Goal: Information Seeking & Learning: Learn about a topic

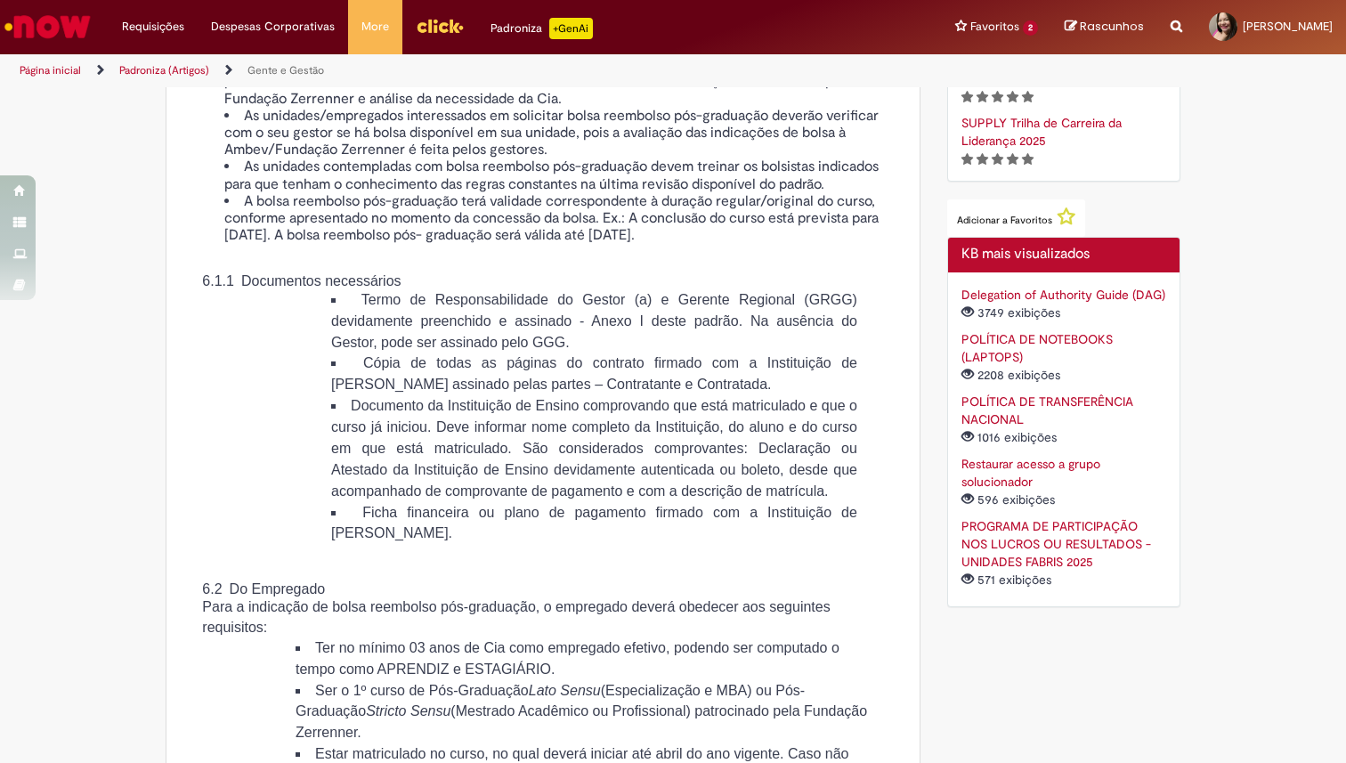
scroll to position [2084, 0]
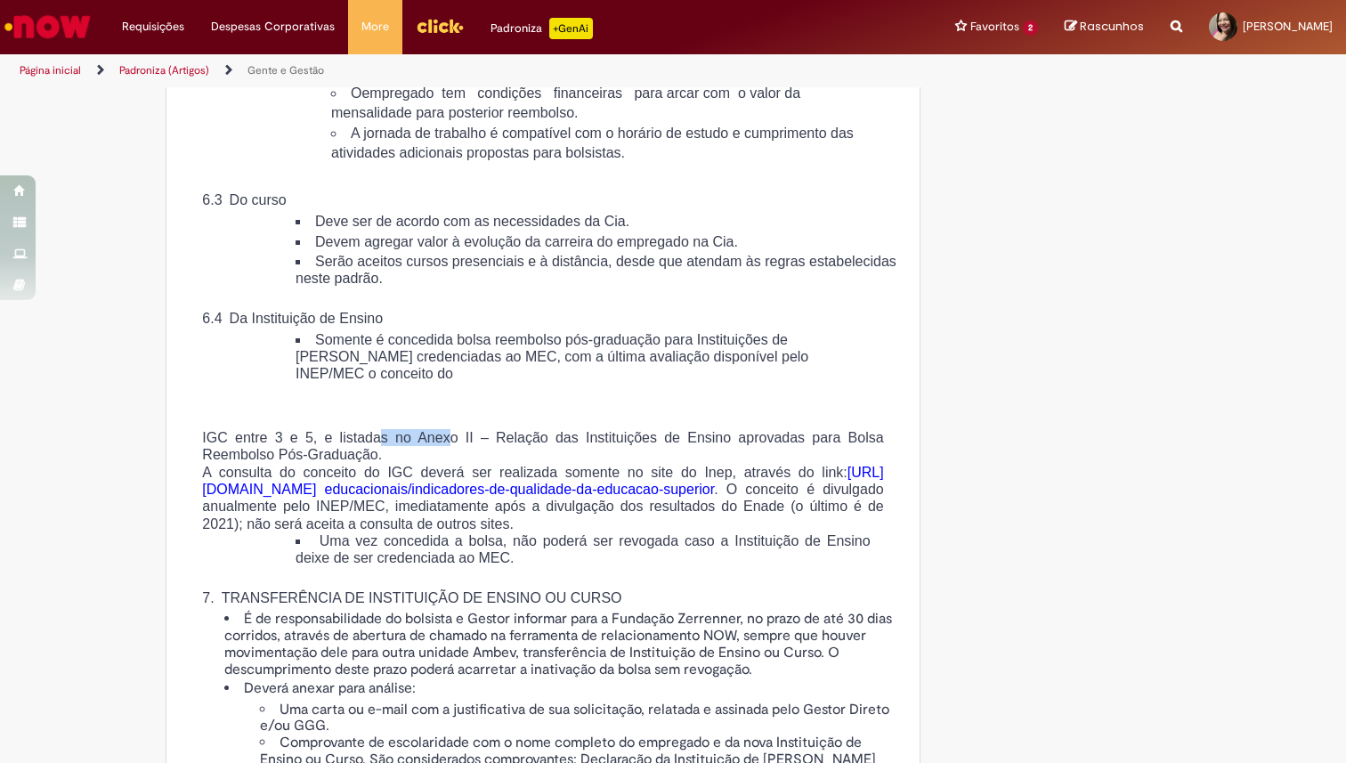
drag, startPoint x: 385, startPoint y: 543, endPoint x: 458, endPoint y: 539, distance: 73.1
click at [458, 462] on span "IGC entre 3 e 5, e listadas no Anexo II – Relação das Instituições de Ensino ap…" at bounding box center [542, 446] width 681 height 32
click at [500, 429] on p at bounding box center [543, 419] width 709 height 20
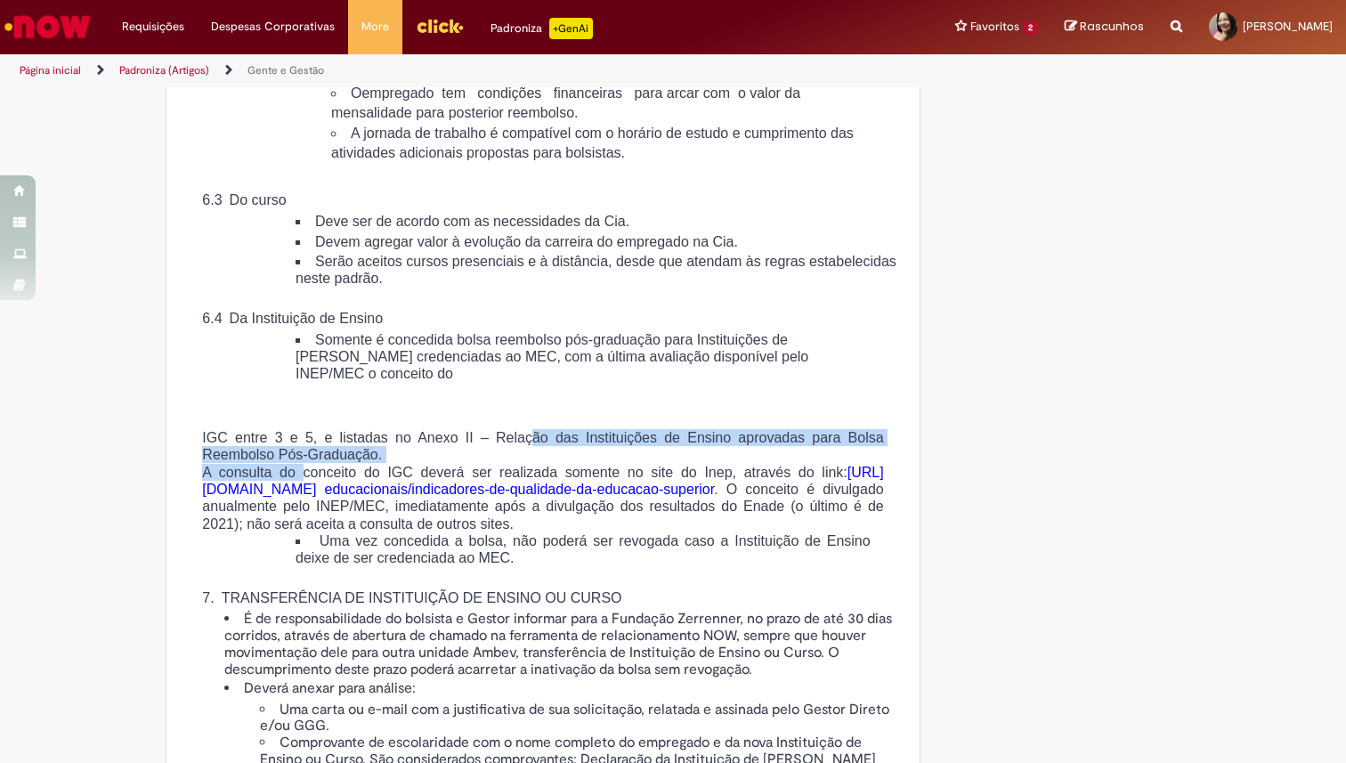
drag, startPoint x: 548, startPoint y: 539, endPoint x: 304, endPoint y: 572, distance: 247.1
click at [304, 572] on div "IGC entre 3 e 5, e listadas no Anexo II – Relação das Instituições de Ensino ap…" at bounding box center [543, 695] width 709 height 573
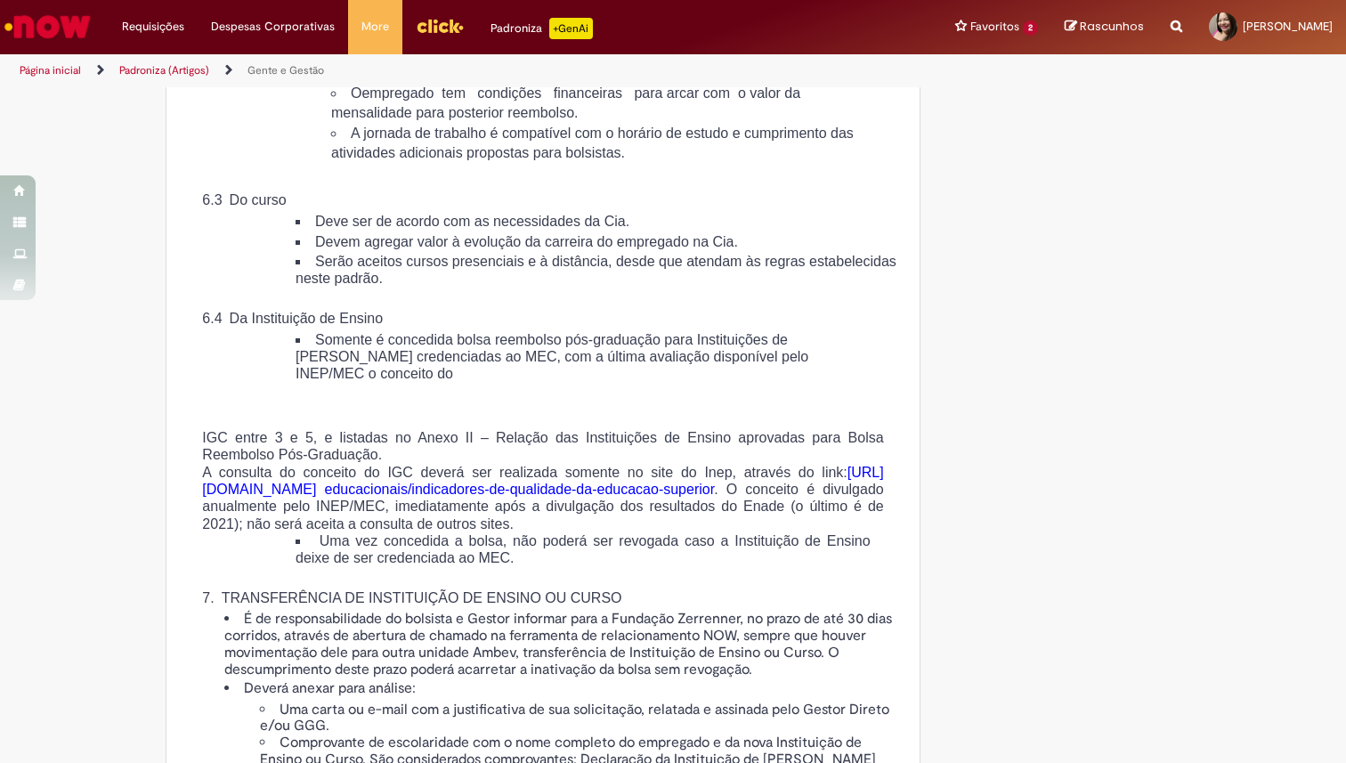
click at [335, 532] on span "A consulta do conceito do IGC deverá ser realizada somente no site do Inep, atr…" at bounding box center [542, 498] width 681 height 67
click at [404, 532] on span "A consulta do conceito do IGC deverá ser realizada somente no site do Inep, atr…" at bounding box center [542, 498] width 681 height 67
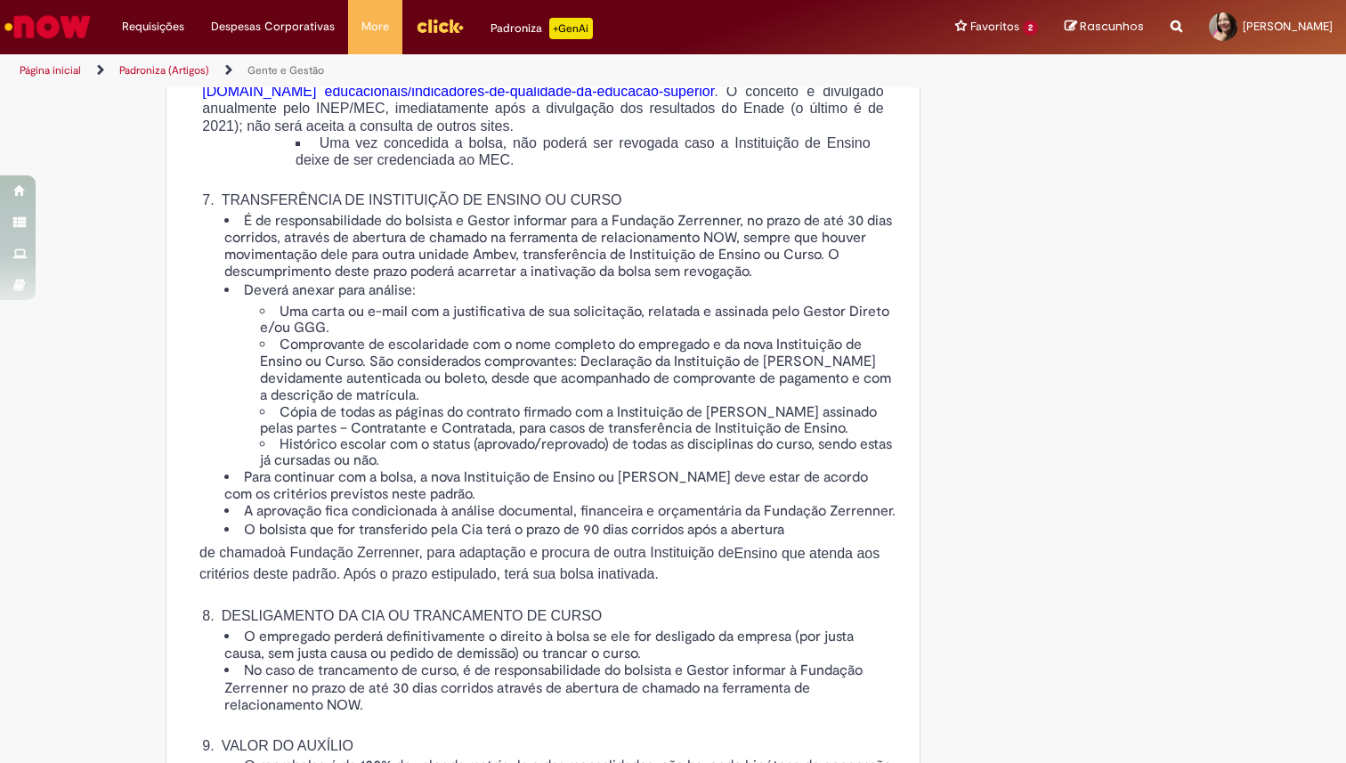
scroll to position [2530, 0]
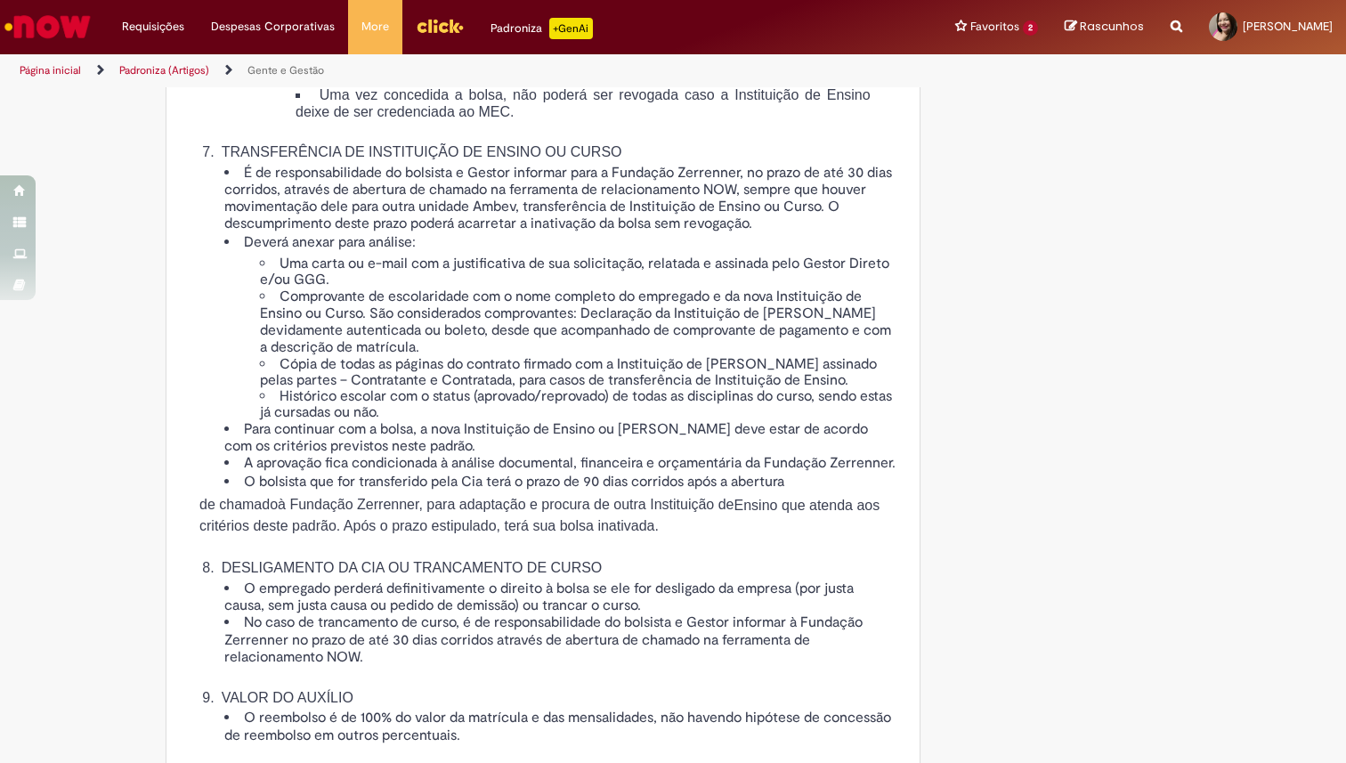
click at [511, 233] on span "É de responsabilidade do bolsista e Gestor informar para a Fundação Zerrenner, …" at bounding box center [558, 198] width 668 height 69
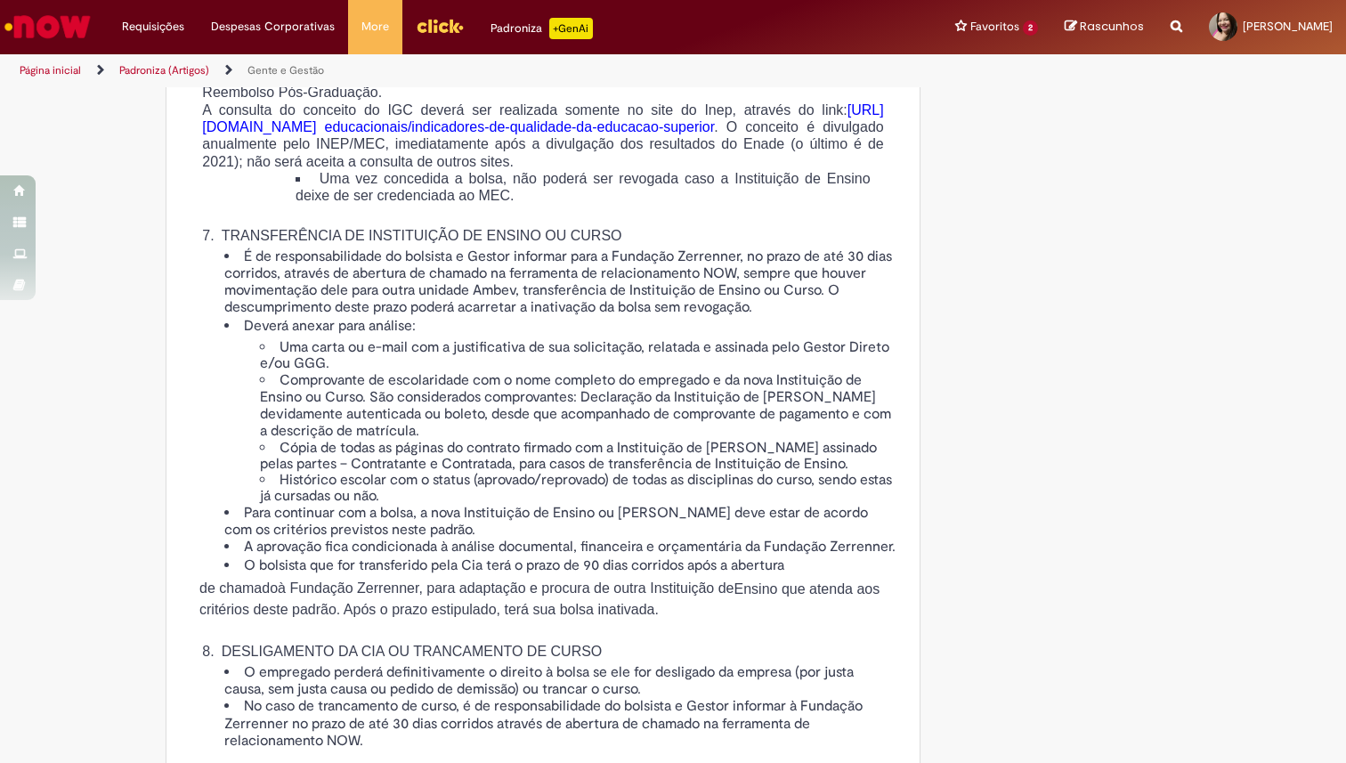
scroll to position [2446, 0]
click at [503, 134] on span "educacionais/indicadores-de-qualidade-da-educacao-superior" at bounding box center [520, 126] width 390 height 15
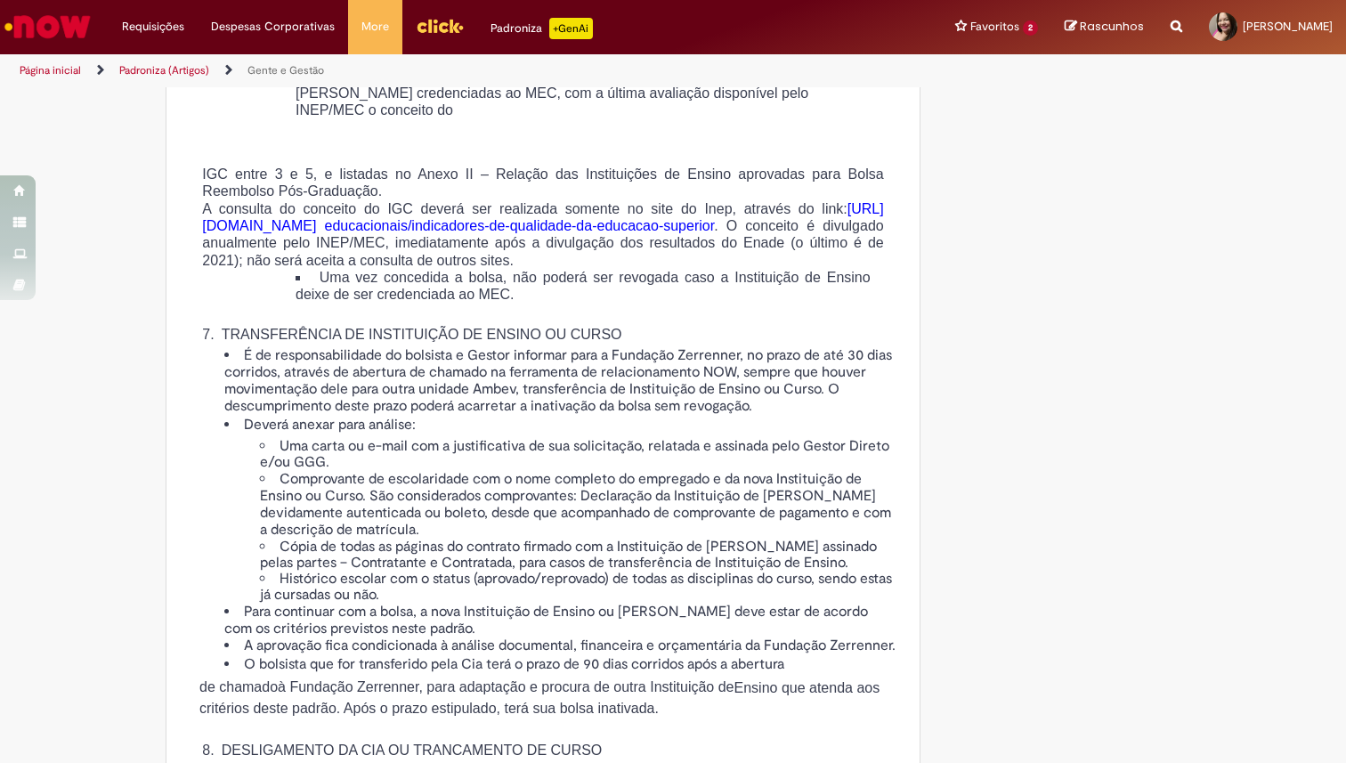
scroll to position [2342, 0]
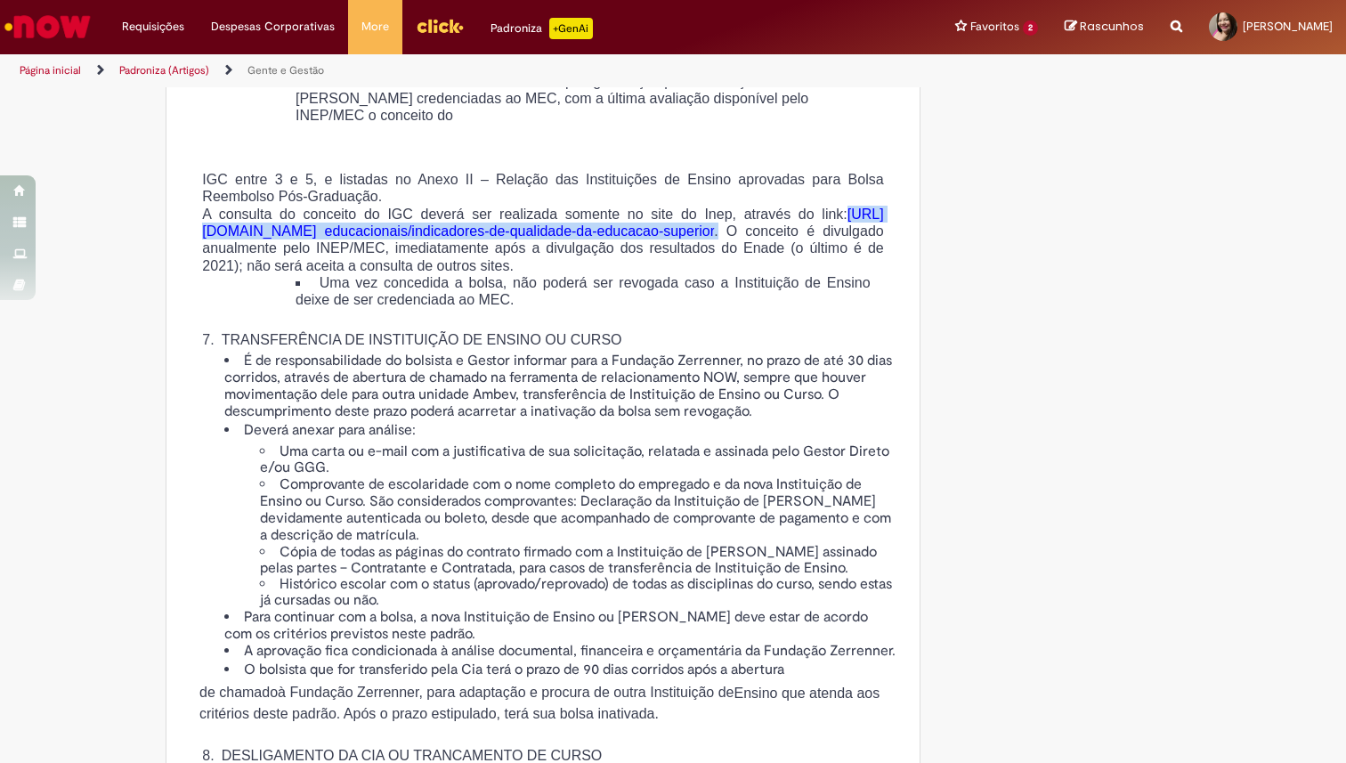
drag, startPoint x: 638, startPoint y: 356, endPoint x: 195, endPoint y: 342, distance: 443.6
click at [202, 273] on span "A consulta do conceito do IGC deverá ser realizada somente no site do Inep, atr…" at bounding box center [542, 240] width 681 height 67
copy span "https://www.gov.br/inep/pt-br/acesso-a-informacao/dadosabertos/indicadores- edu…"
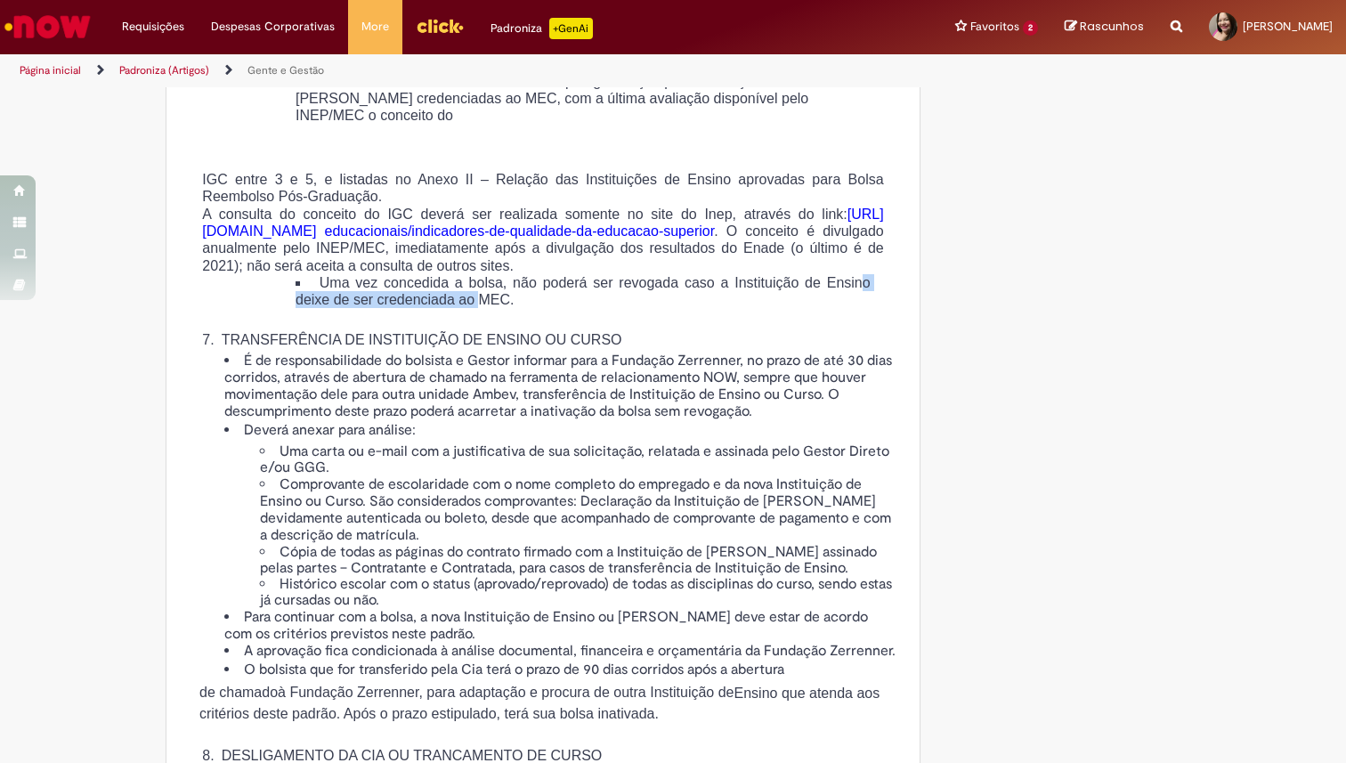
drag, startPoint x: 330, startPoint y: 423, endPoint x: 548, endPoint y: 424, distance: 217.3
click at [548, 307] on span "Uma vez concedida a bolsa, não poderá ser revogada caso a Instituição de Ensino…" at bounding box center [583, 291] width 575 height 32
click at [364, 273] on span "A consulta do conceito do IGC deverá ser realizada somente no site do Inep, atr…" at bounding box center [542, 240] width 681 height 67
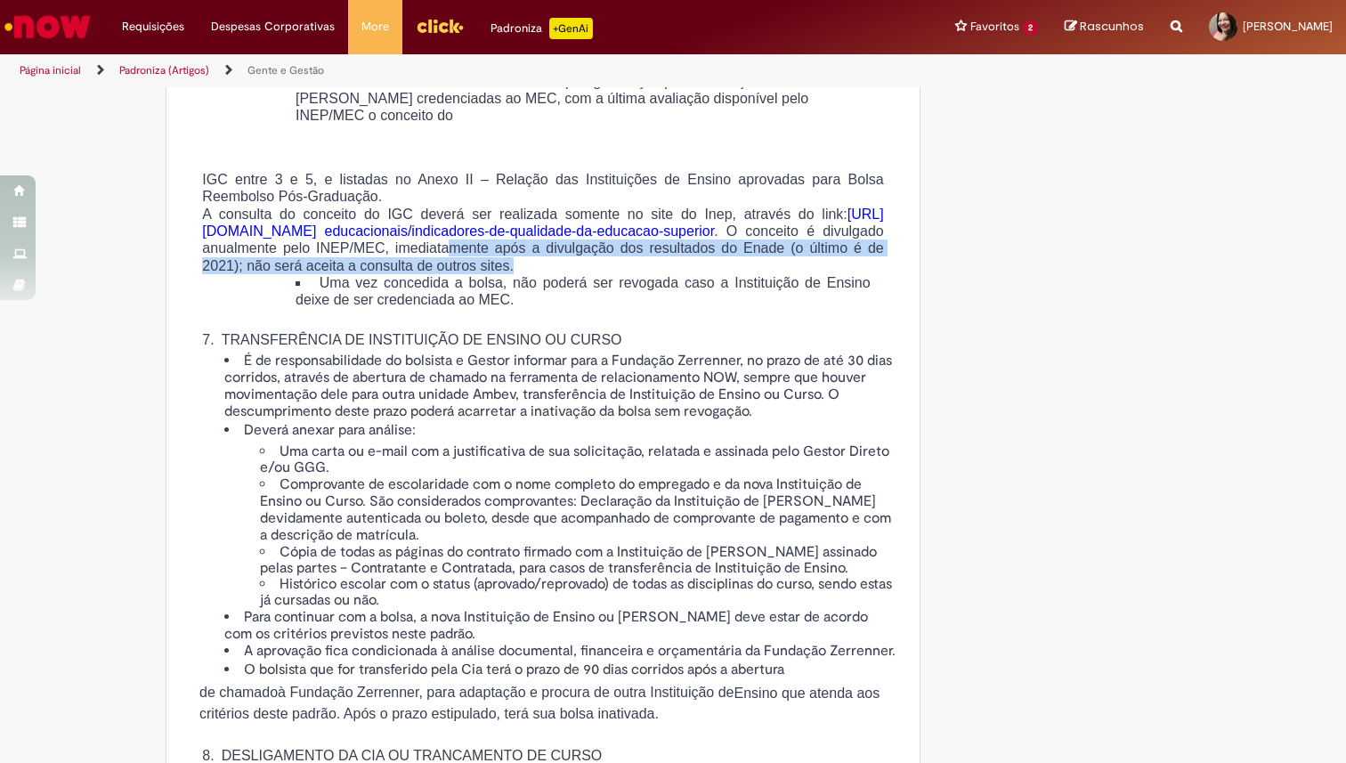
drag, startPoint x: 470, startPoint y: 378, endPoint x: 690, endPoint y: 385, distance: 220.0
click at [690, 274] on p "A consulta do conceito do IGC deverá ser realizada somente no site do Inep, atr…" at bounding box center [542, 240] width 681 height 69
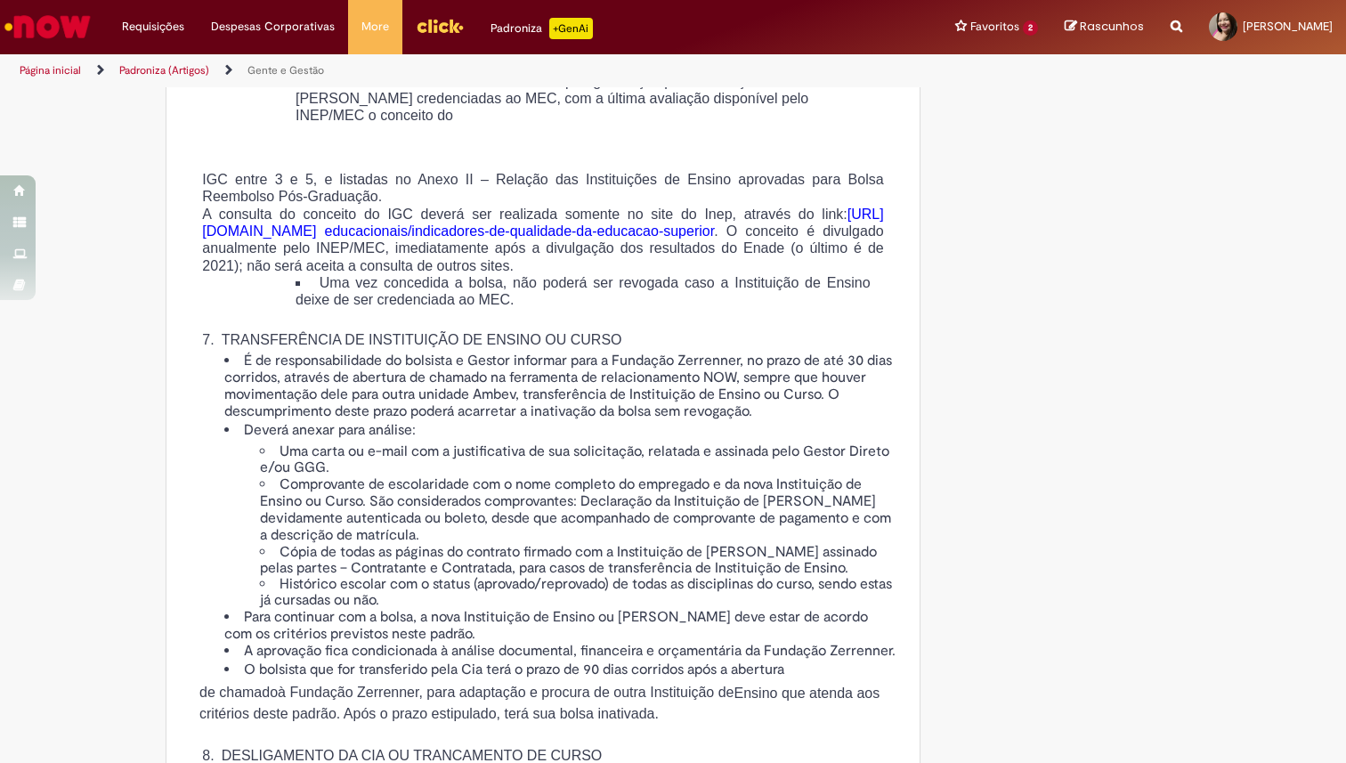
click at [430, 273] on span "A consulta do conceito do IGC deverá ser realizada somente no site do Inep, atr…" at bounding box center [542, 240] width 681 height 67
drag, startPoint x: 386, startPoint y: 321, endPoint x: 420, endPoint y: 321, distance: 33.8
click at [420, 273] on span "A consulta do conceito do IGC deverá ser realizada somente no site do Inep, atr…" at bounding box center [542, 240] width 681 height 67
click at [400, 421] on span "É de responsabilidade do bolsista e Gestor informar para a Fundação Zerrenner, …" at bounding box center [558, 386] width 668 height 69
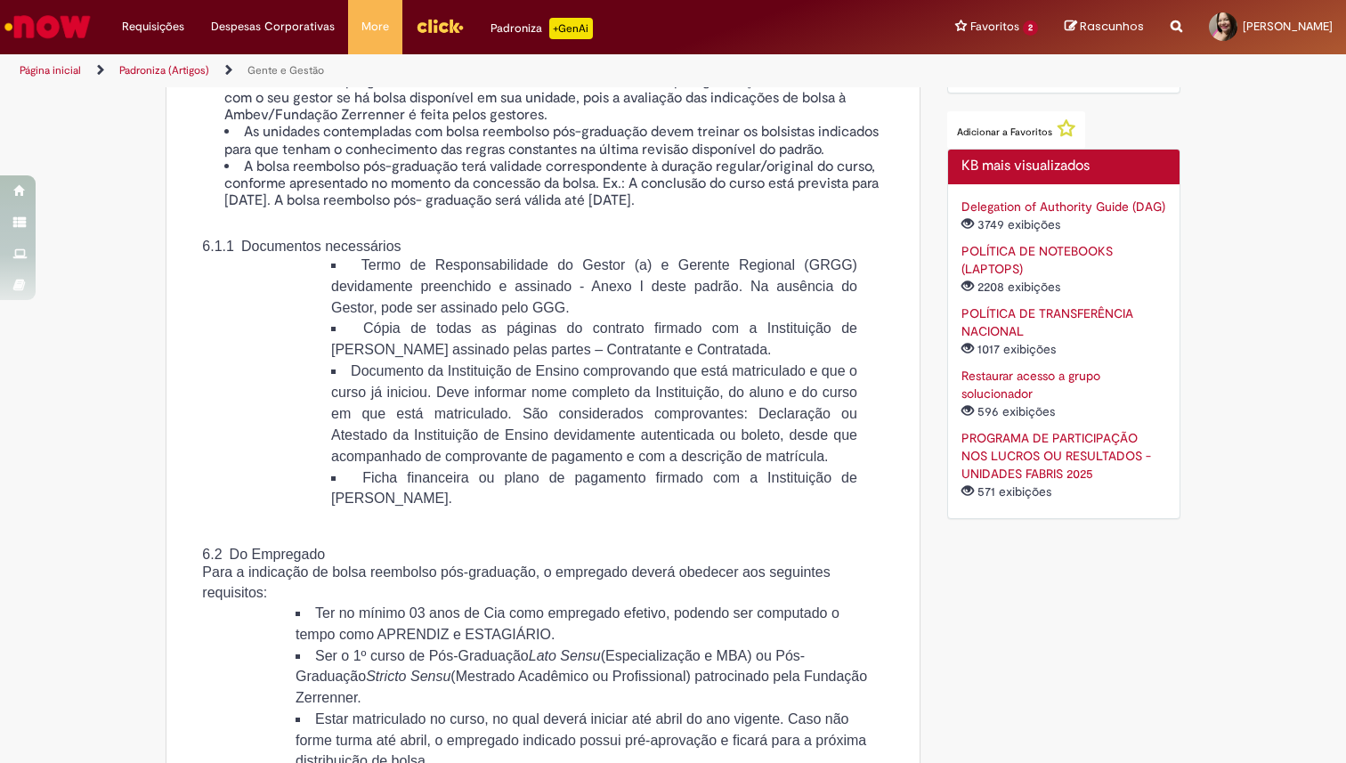
scroll to position [1211, 0]
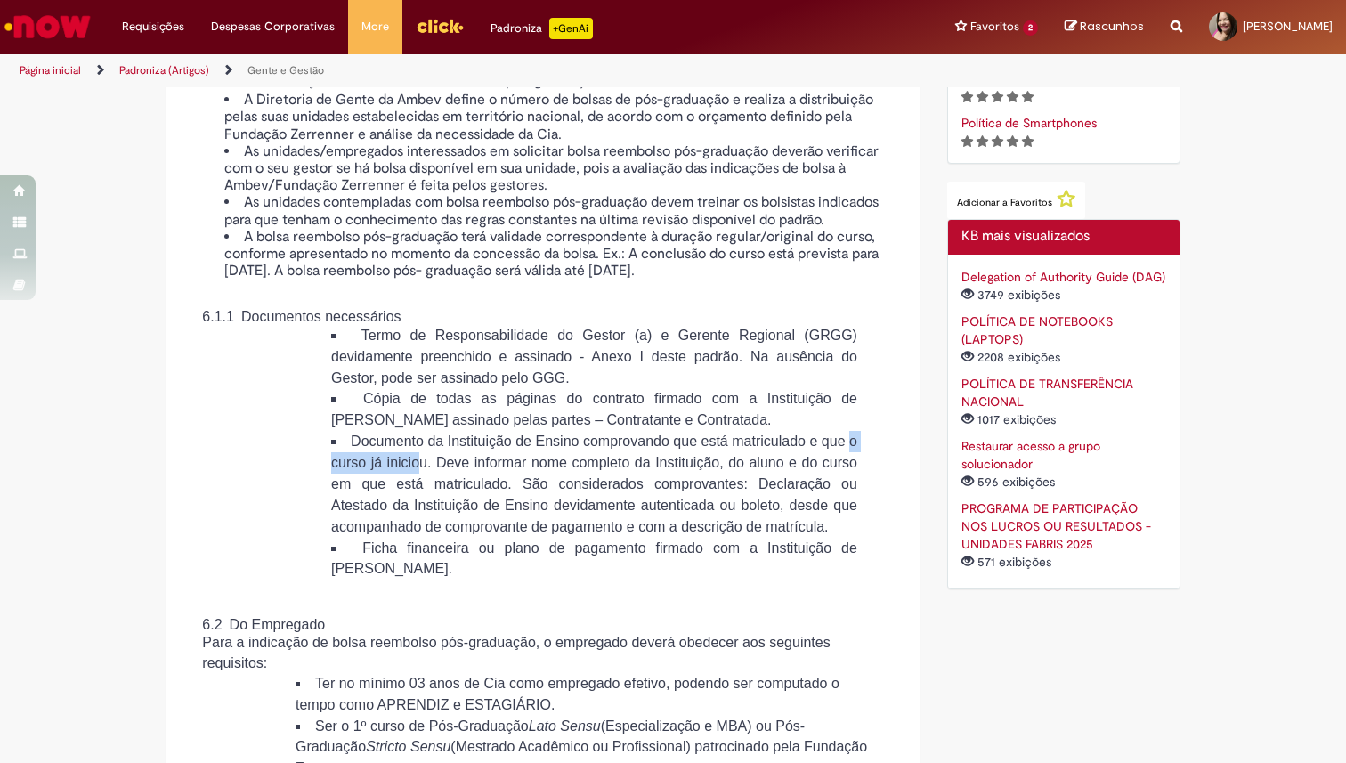
drag, startPoint x: 463, startPoint y: 525, endPoint x: 585, endPoint y: 523, distance: 122.0
click at [585, 523] on span "Documento da Instituição de Ensino comprovando que está matriculado e que o cur…" at bounding box center [594, 484] width 526 height 101
click at [655, 531] on span "Documento da Instituição de Ensino comprovando que está matriculado e que o cur…" at bounding box center [594, 484] width 526 height 101
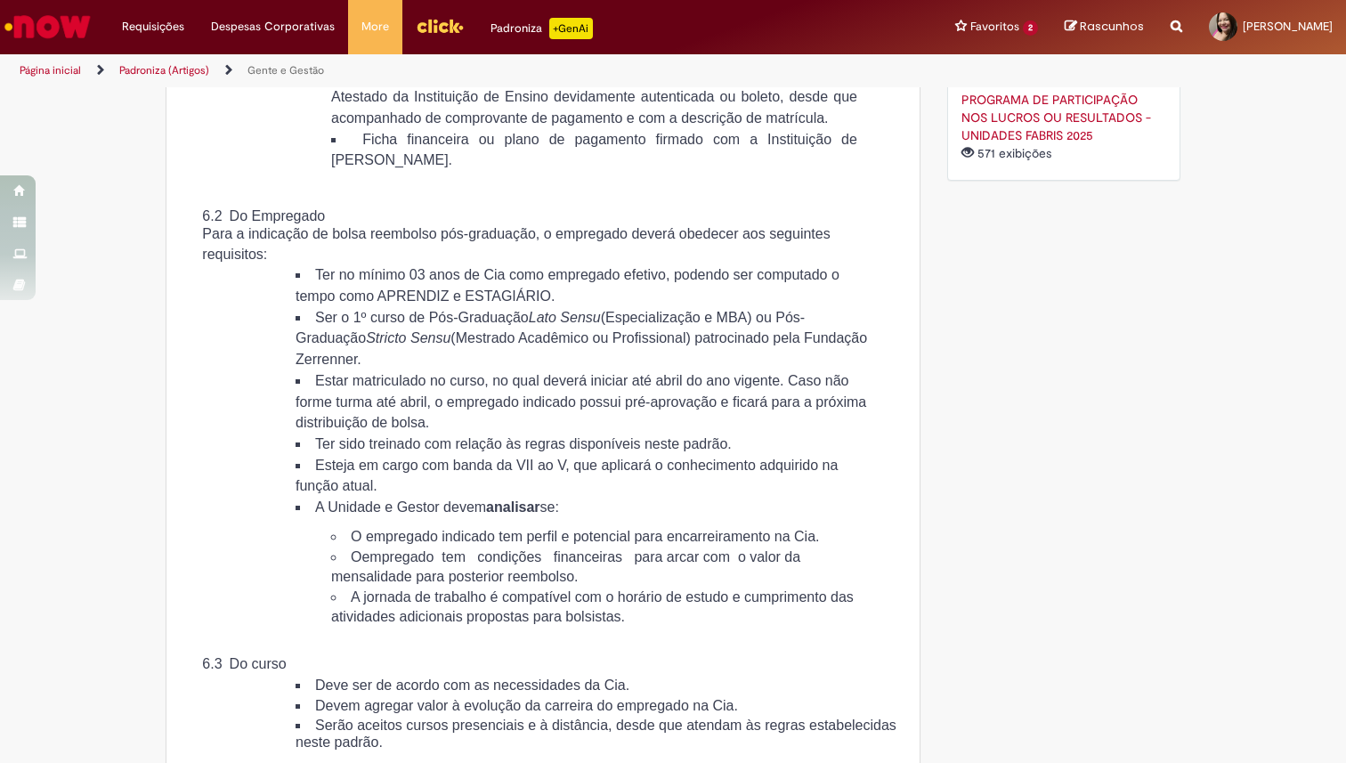
scroll to position [1613, 0]
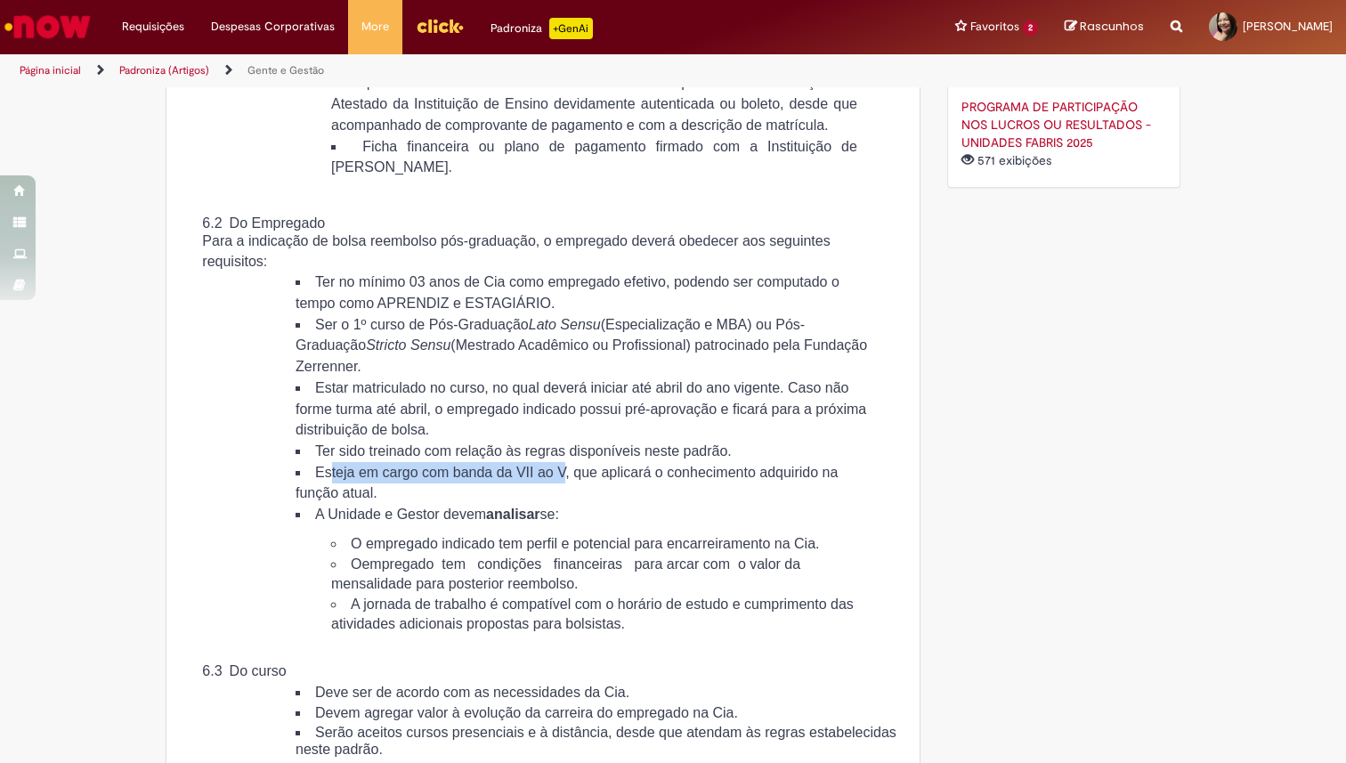
drag, startPoint x: 322, startPoint y: 560, endPoint x: 591, endPoint y: 554, distance: 269.0
click at [591, 501] on span "Esteja em cargo com banda da VII ao V, que aplicará o conhecimento adquirido na…" at bounding box center [567, 483] width 542 height 37
click at [302, 501] on span "Esteja em cargo com banda da VII ao V, que aplicará o conhecimento adquirido na…" at bounding box center [567, 483] width 542 height 37
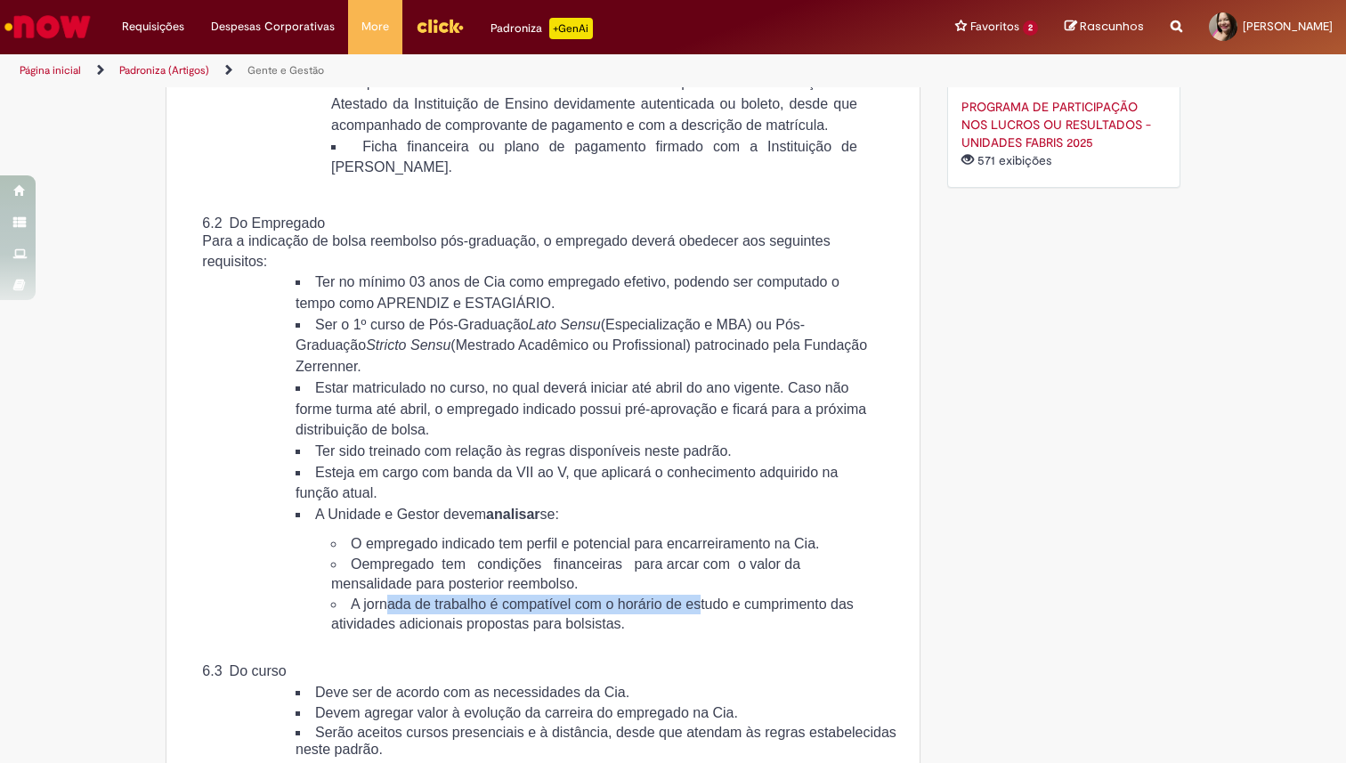
drag, startPoint x: 386, startPoint y: 714, endPoint x: 743, endPoint y: 719, distance: 357.1
click at [743, 635] on li "A jornada de trabalho é compatível com o horário de estudo e cumprimento das at…" at bounding box center [601, 615] width 540 height 40
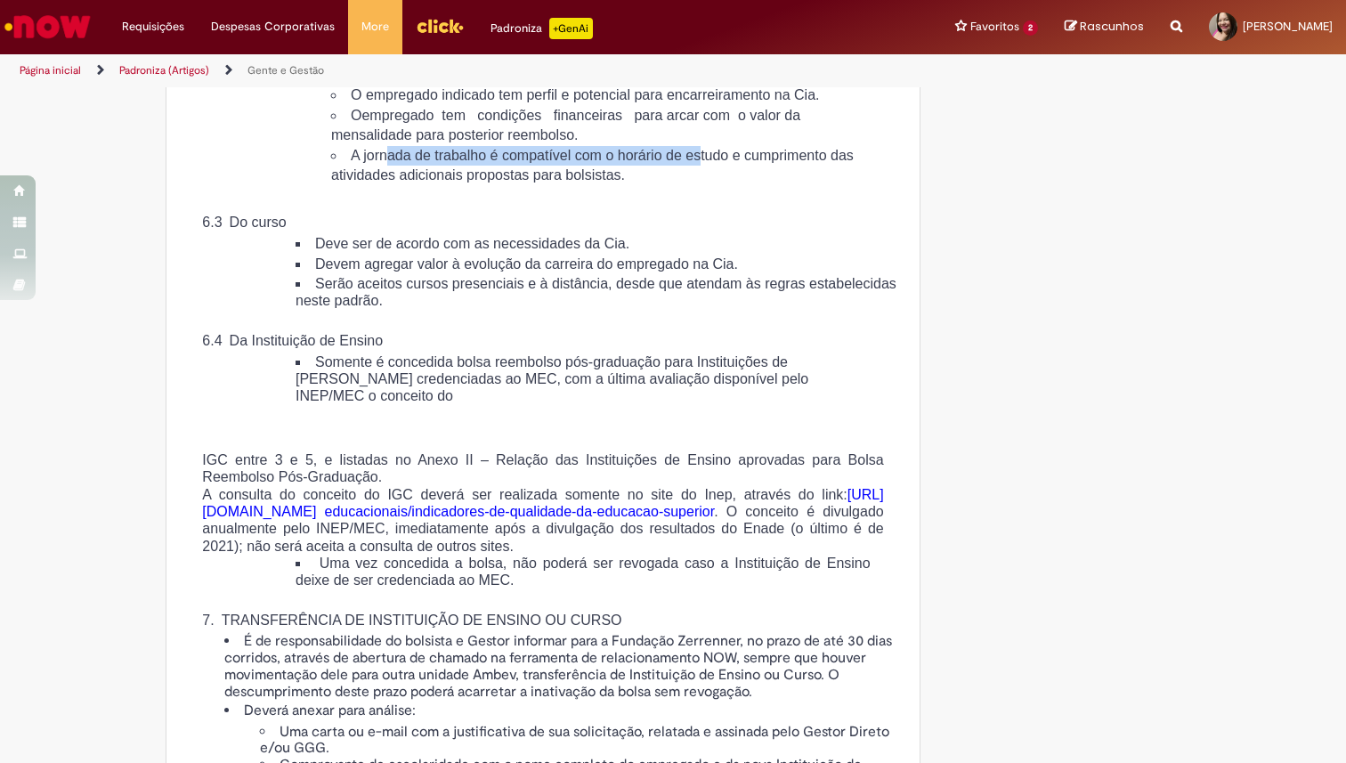
scroll to position [2081, 0]
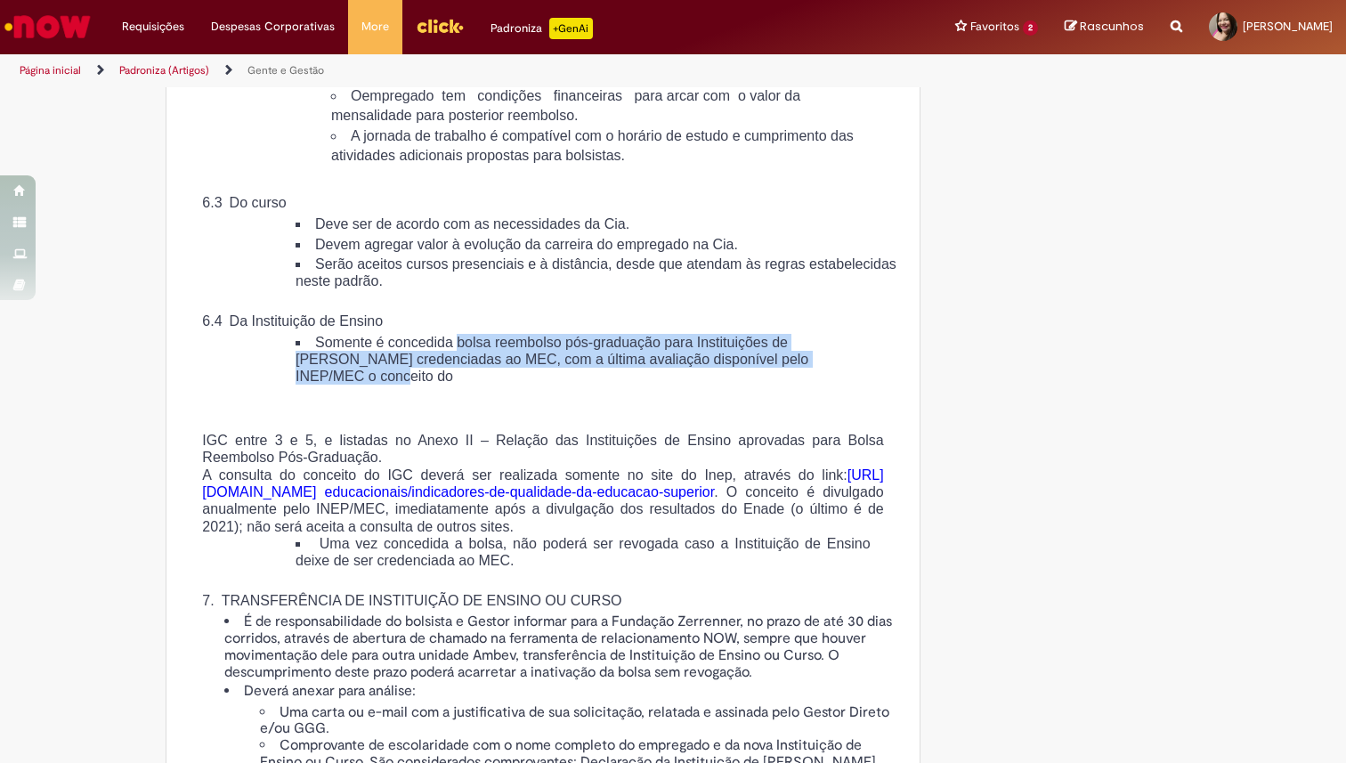
drag, startPoint x: 468, startPoint y: 456, endPoint x: 470, endPoint y: 482, distance: 25.9
click at [470, 386] on li "Somente é concedida bolsa reembolso pós-graduação para Instituições de [PERSON_…" at bounding box center [583, 360] width 575 height 52
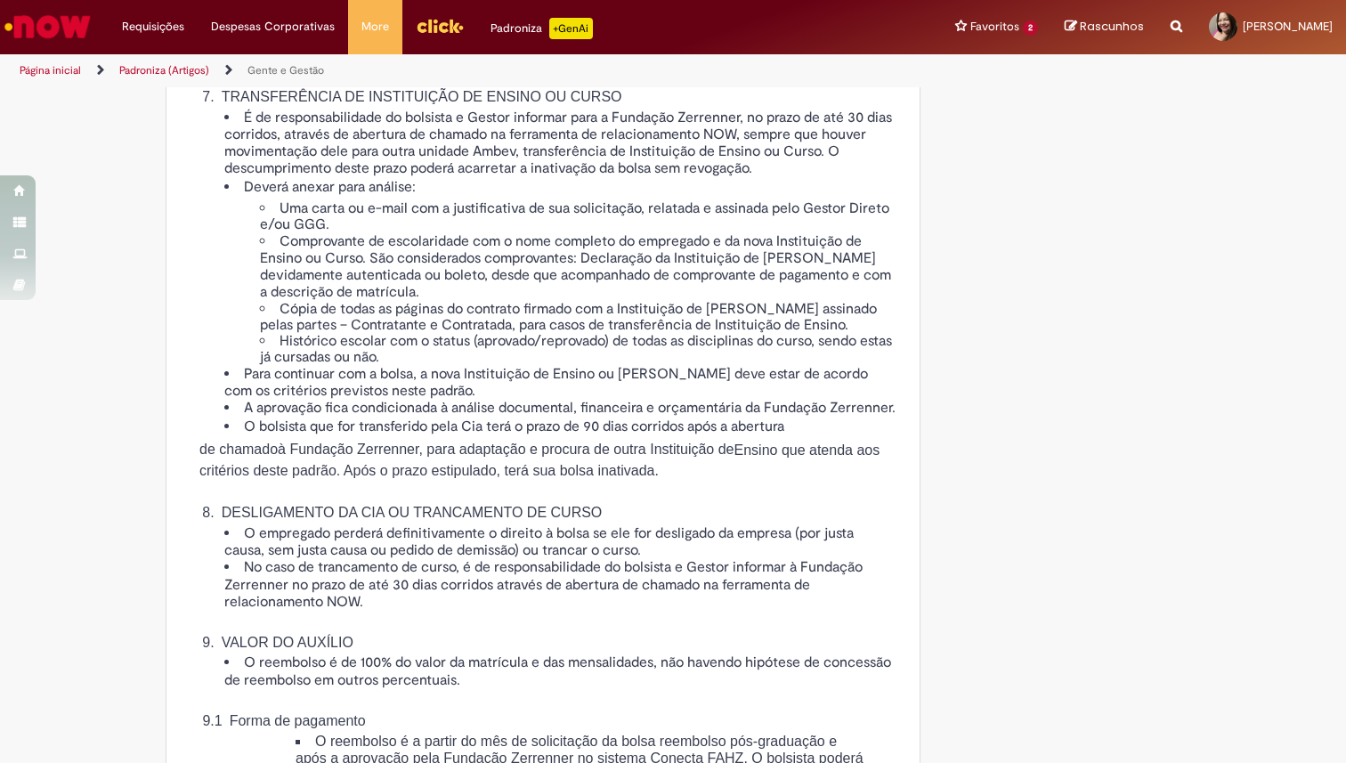
scroll to position [2588, 0]
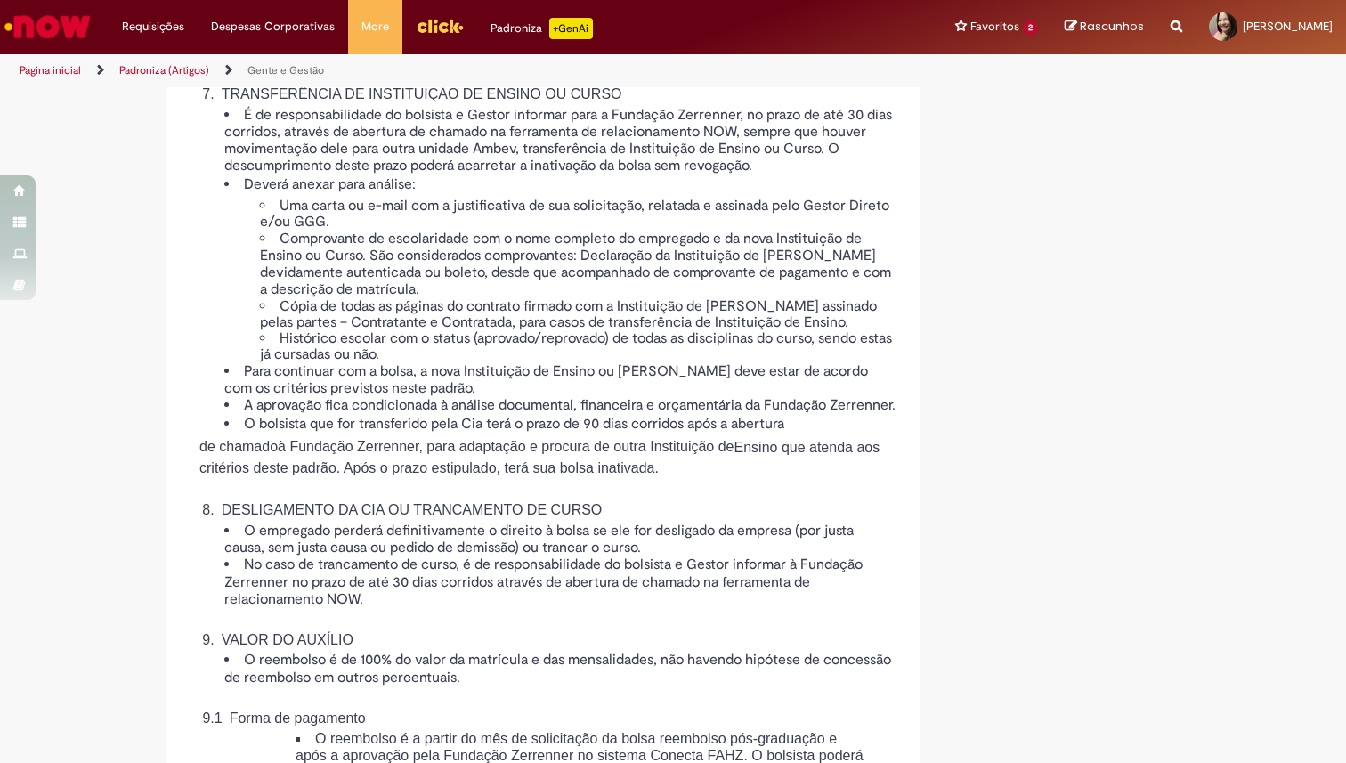
click at [394, 433] on span "O bolsista que for transferido pela Cia terá o prazo de 90 dias corridos após a…" at bounding box center [514, 424] width 540 height 18
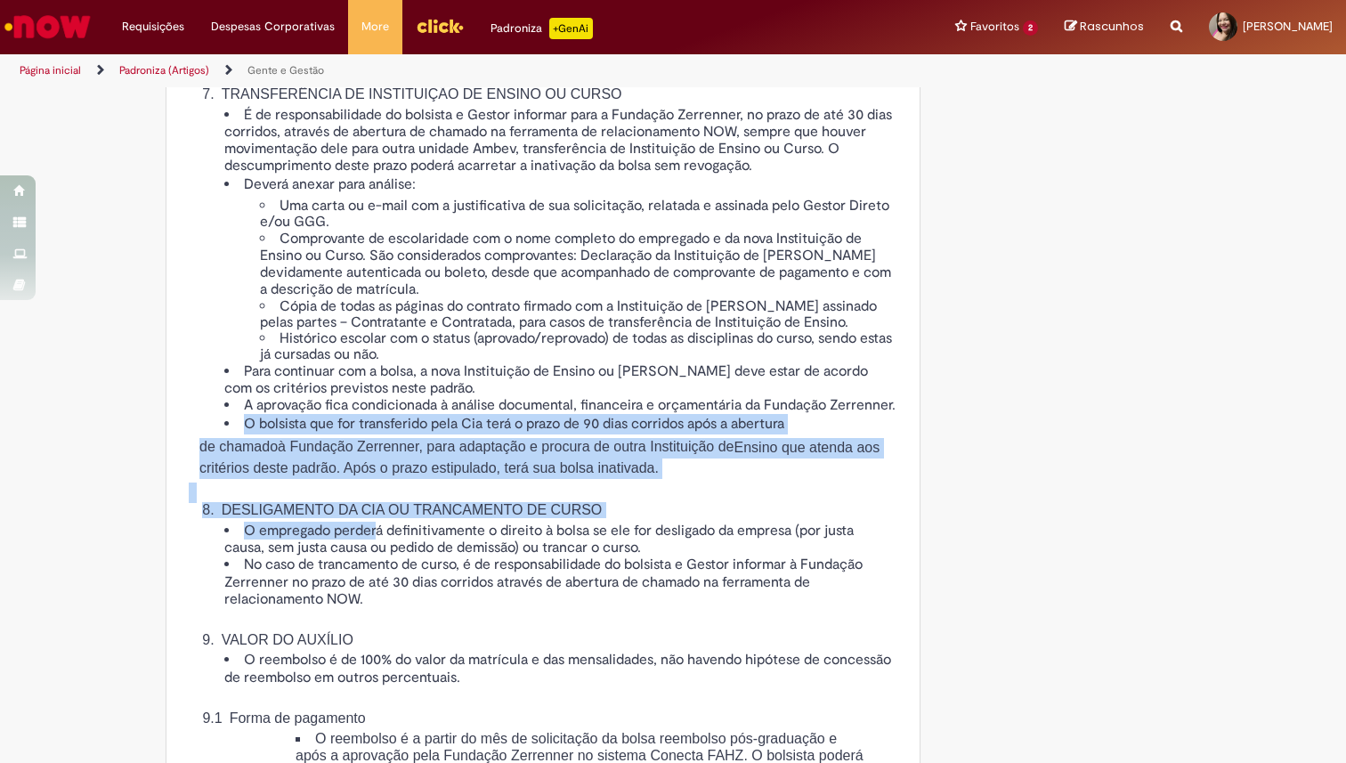
drag, startPoint x: 241, startPoint y: 570, endPoint x: 373, endPoint y: 674, distance: 168.0
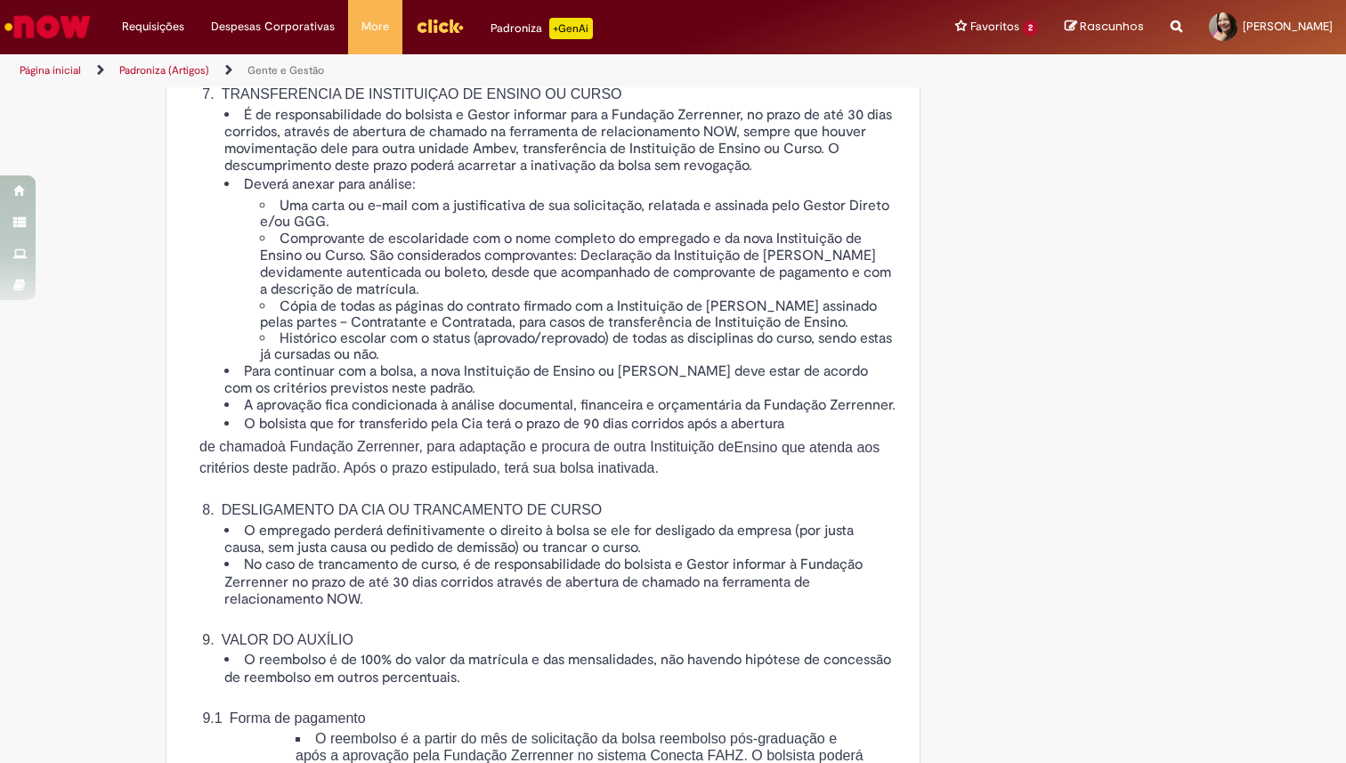
click at [351, 414] on li "A aprovação fica condicionada à análise documental, financeira e orçamentária d…" at bounding box center [560, 405] width 673 height 17
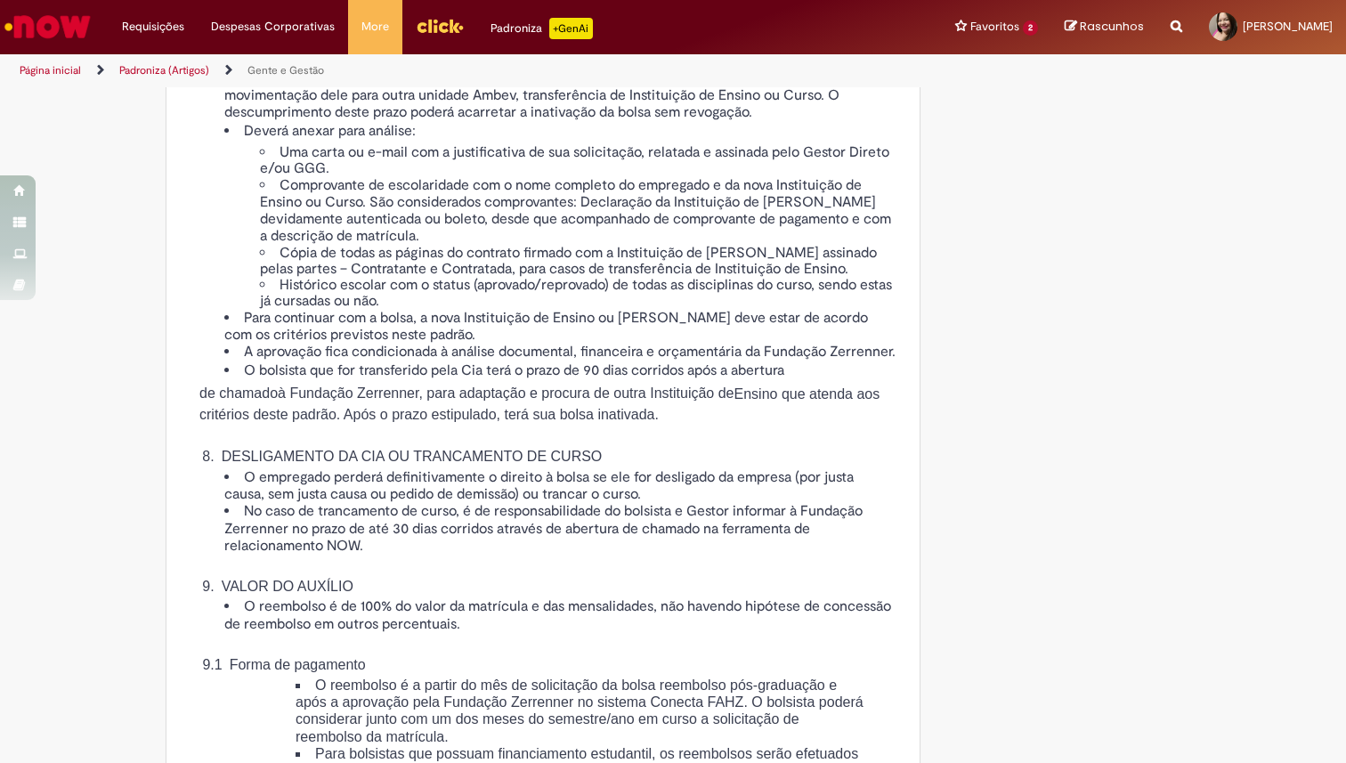
scroll to position [2652, 0]
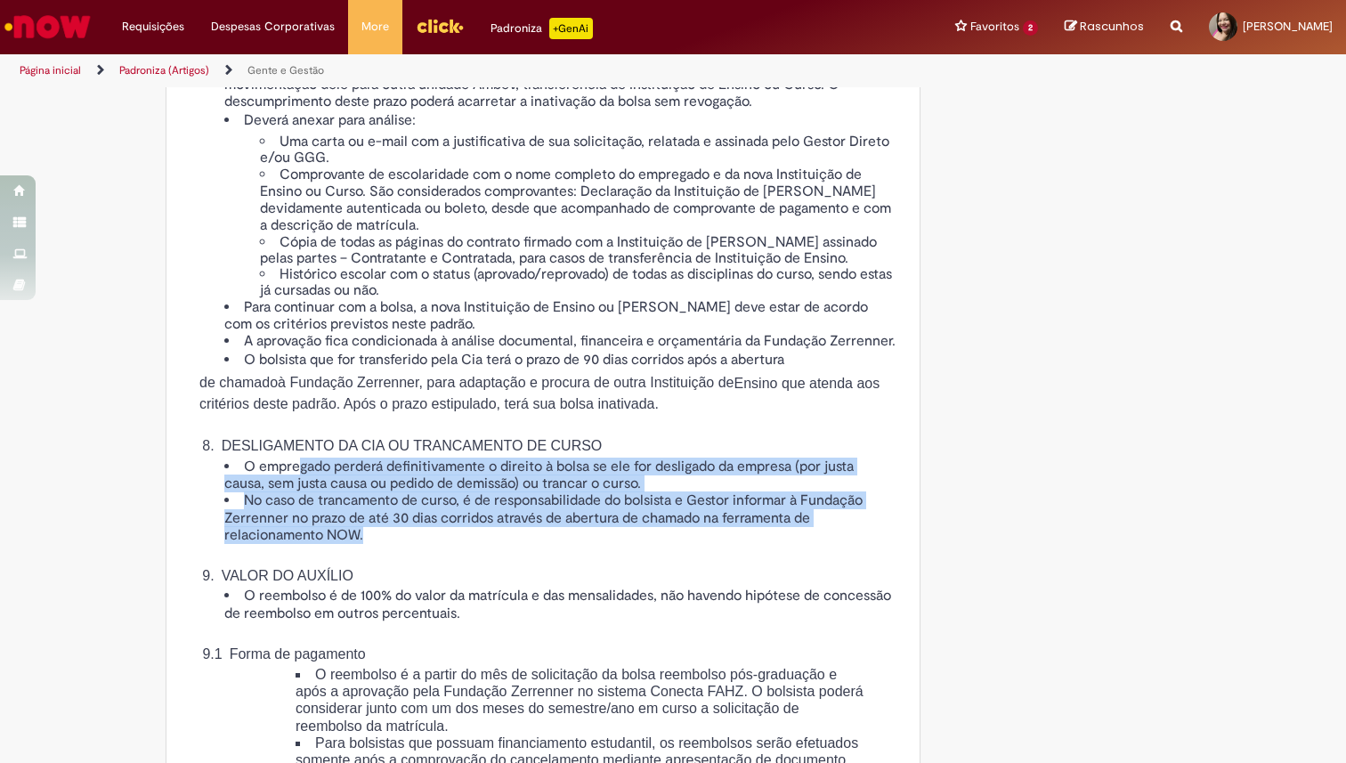
drag, startPoint x: 294, startPoint y: 617, endPoint x: 569, endPoint y: 677, distance: 281.5
click at [569, 677] on div "8. DESLIGAMENTO DA CIA OU TRANCAMENTO DE CURSO O empregado perderá definitivame…" at bounding box center [543, 696] width 709 height 557
click at [402, 543] on span "No caso de trancamento de curso, é de responsabilidade do bolsista e Gestor inf…" at bounding box center [543, 518] width 638 height 52
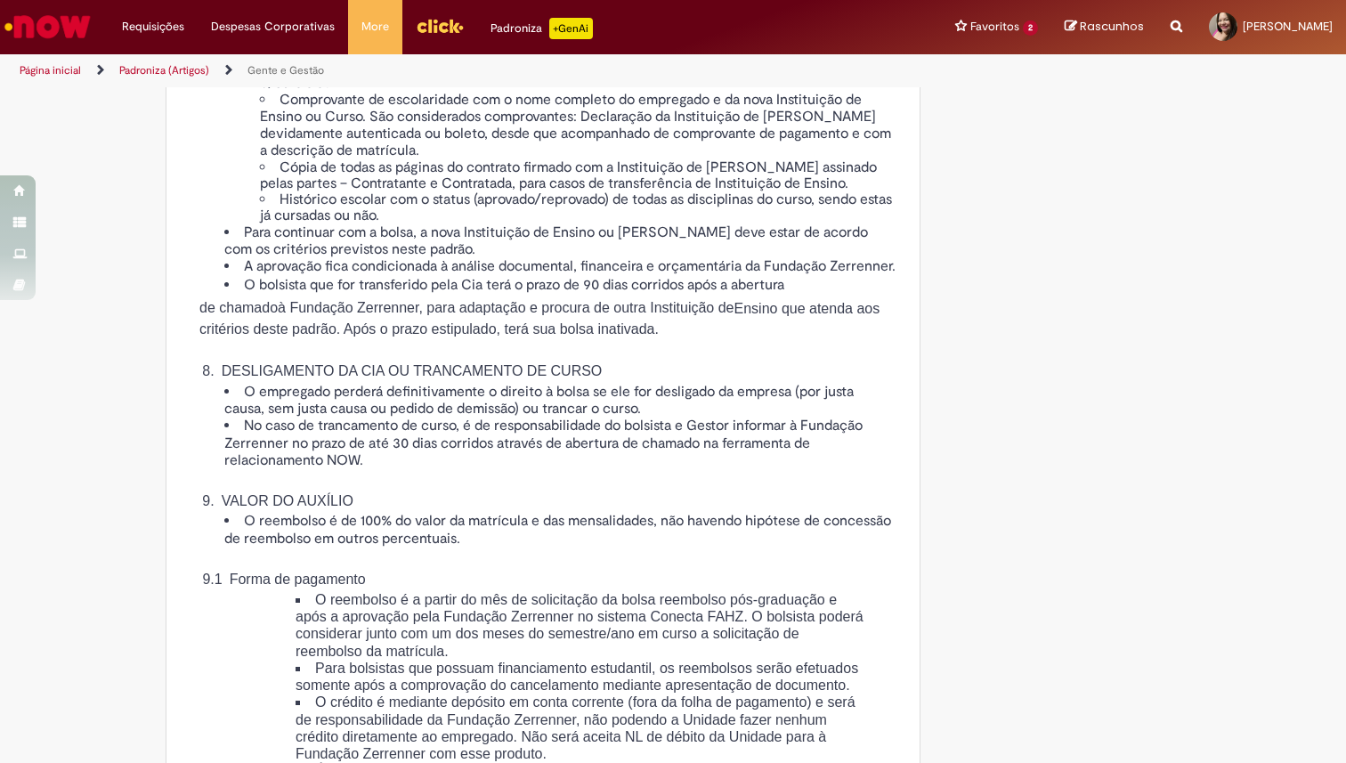
scroll to position [2771, 0]
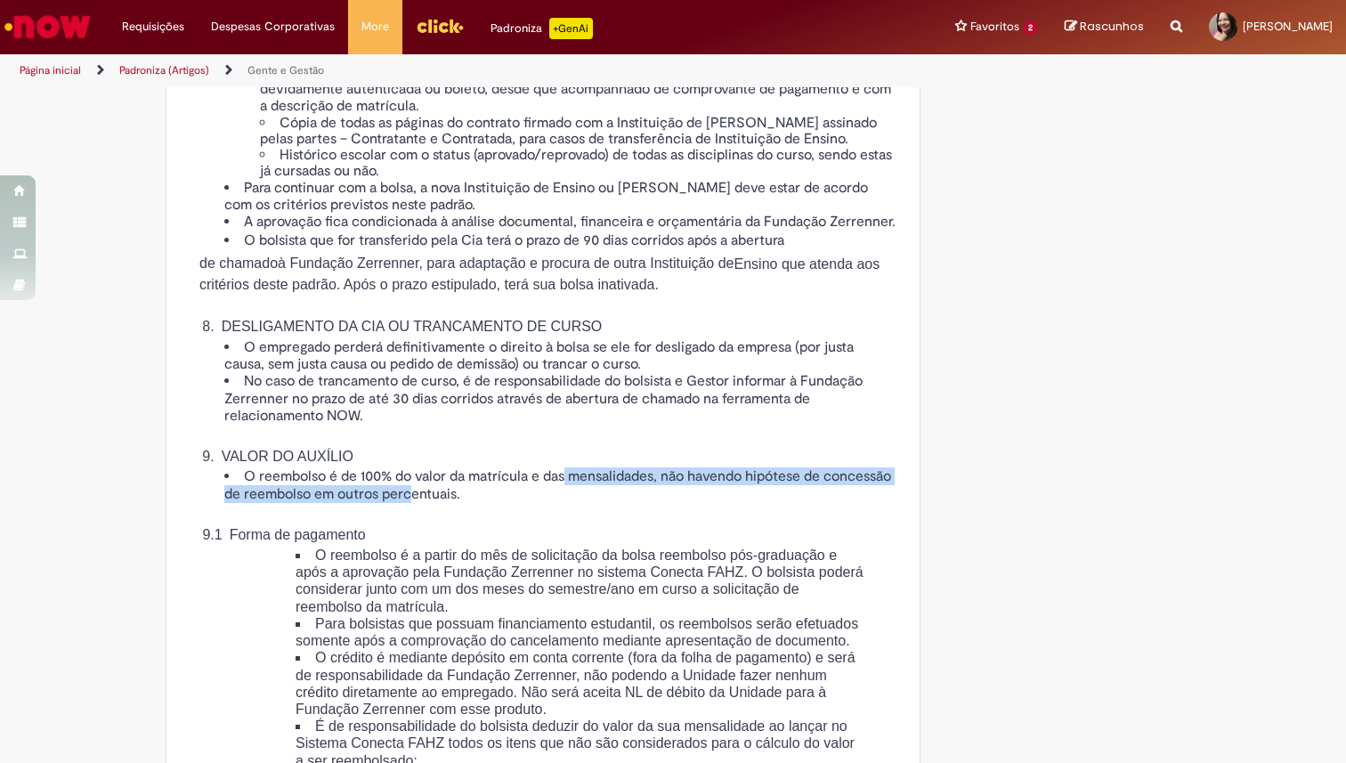
drag, startPoint x: 475, startPoint y: 632, endPoint x: 564, endPoint y: 629, distance: 88.2
click at [564, 502] on span "O reembolso é de 100% do valor da matrícula e das mensalidades, não havendo hip…" at bounding box center [557, 484] width 667 height 35
click at [624, 502] on span "O reembolso é de 100% do valor da matrícula e das mensalidades, não havendo hip…" at bounding box center [557, 484] width 667 height 35
drag, startPoint x: 307, startPoint y: 633, endPoint x: 473, endPoint y: 634, distance: 165.6
click at [473, 502] on span "O reembolso é de 100% do valor da matrícula e das mensalidades, não havendo hip…" at bounding box center [557, 484] width 667 height 35
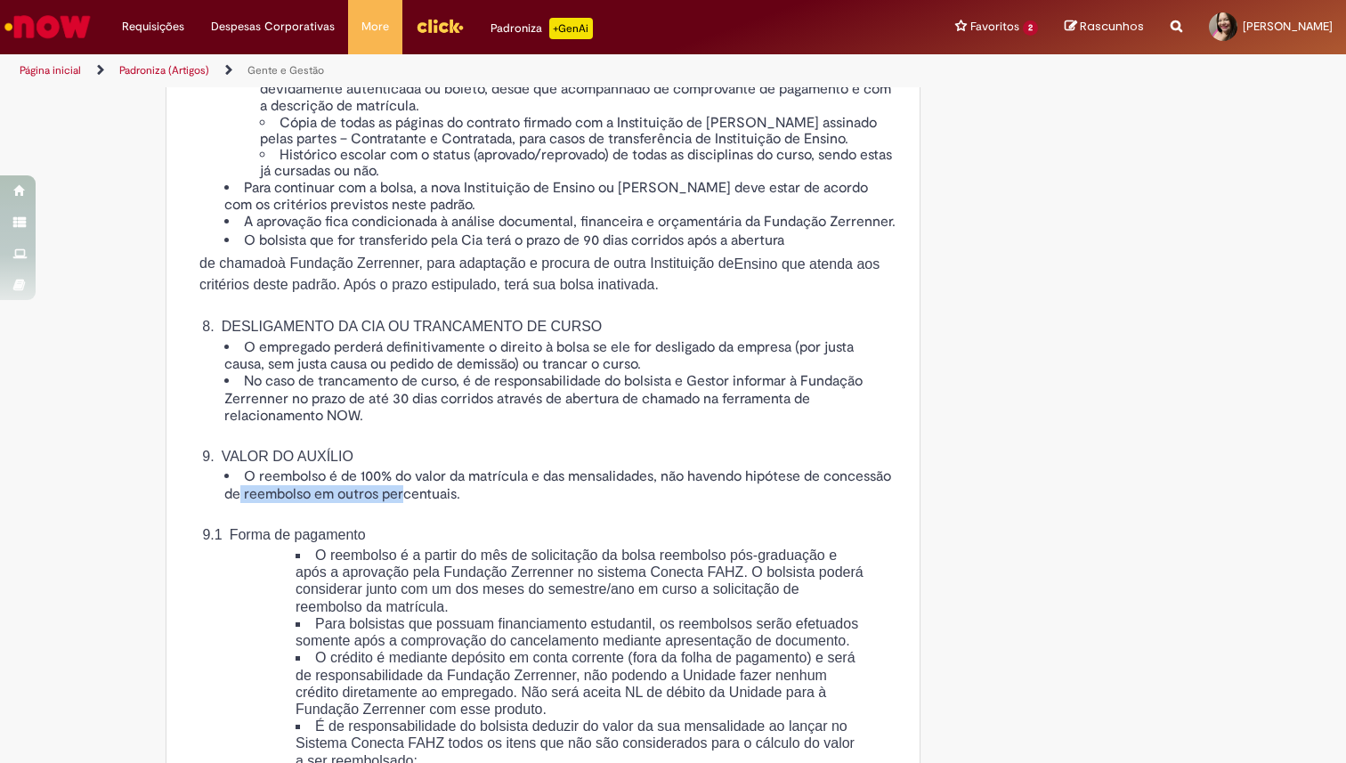
click at [473, 502] on span "O reembolso é de 100% do valor da matrícula e das mensalidades, não havendo hip…" at bounding box center [557, 484] width 667 height 35
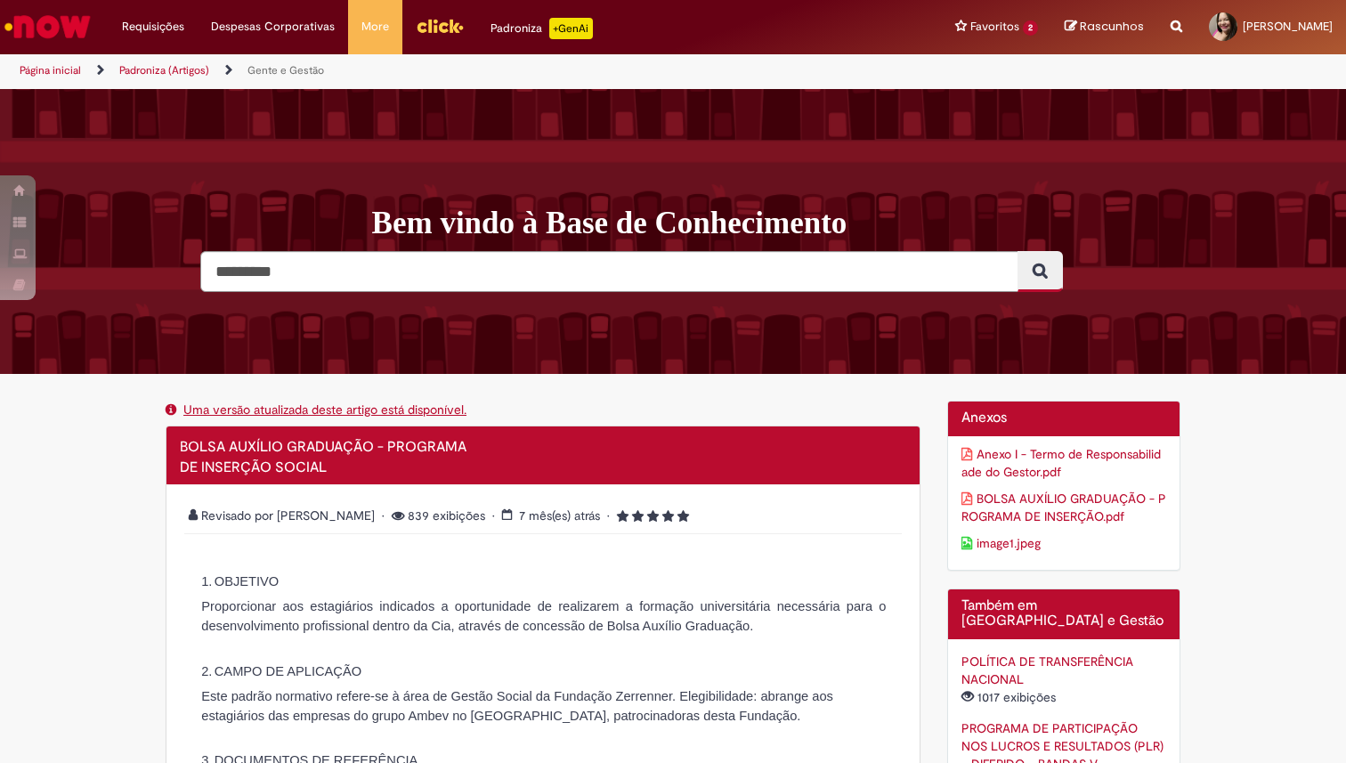
drag, startPoint x: 184, startPoint y: 496, endPoint x: 158, endPoint y: 502, distance: 26.6
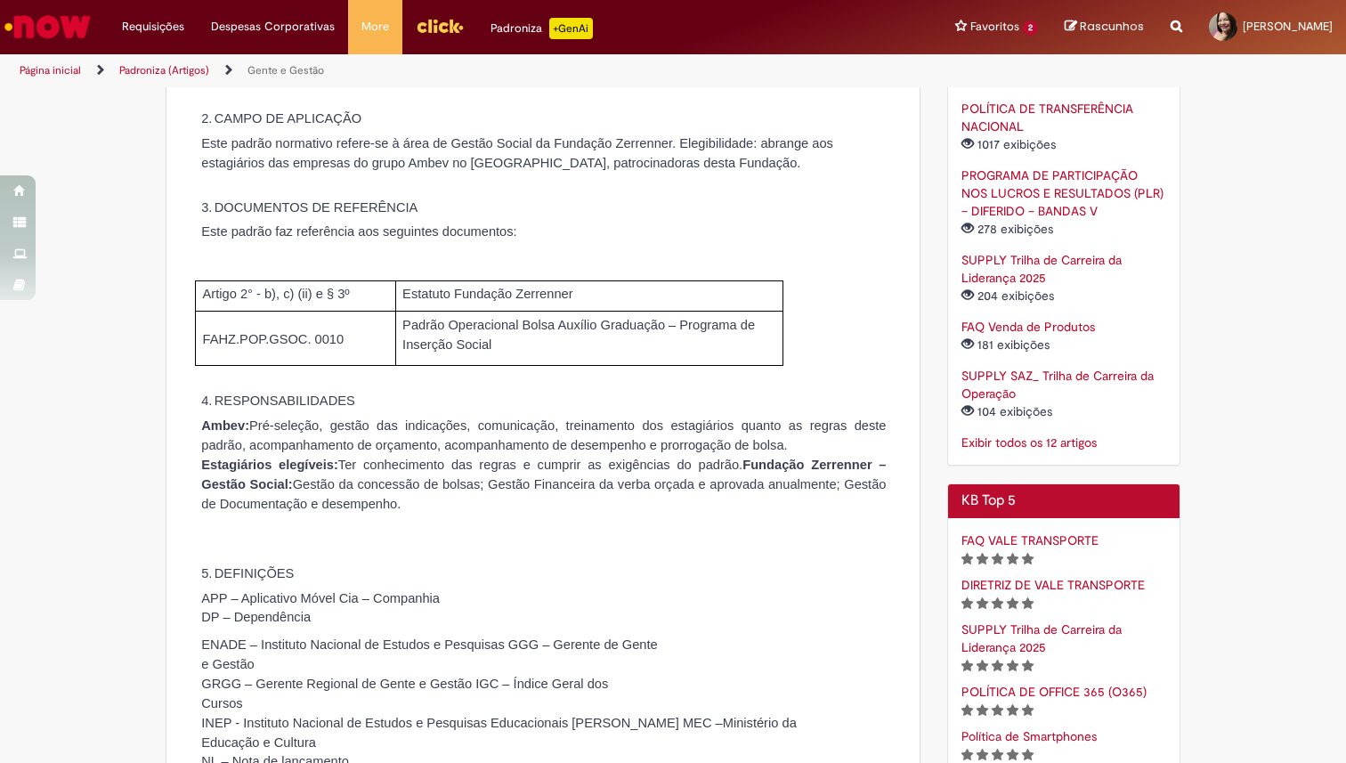
scroll to position [408, 0]
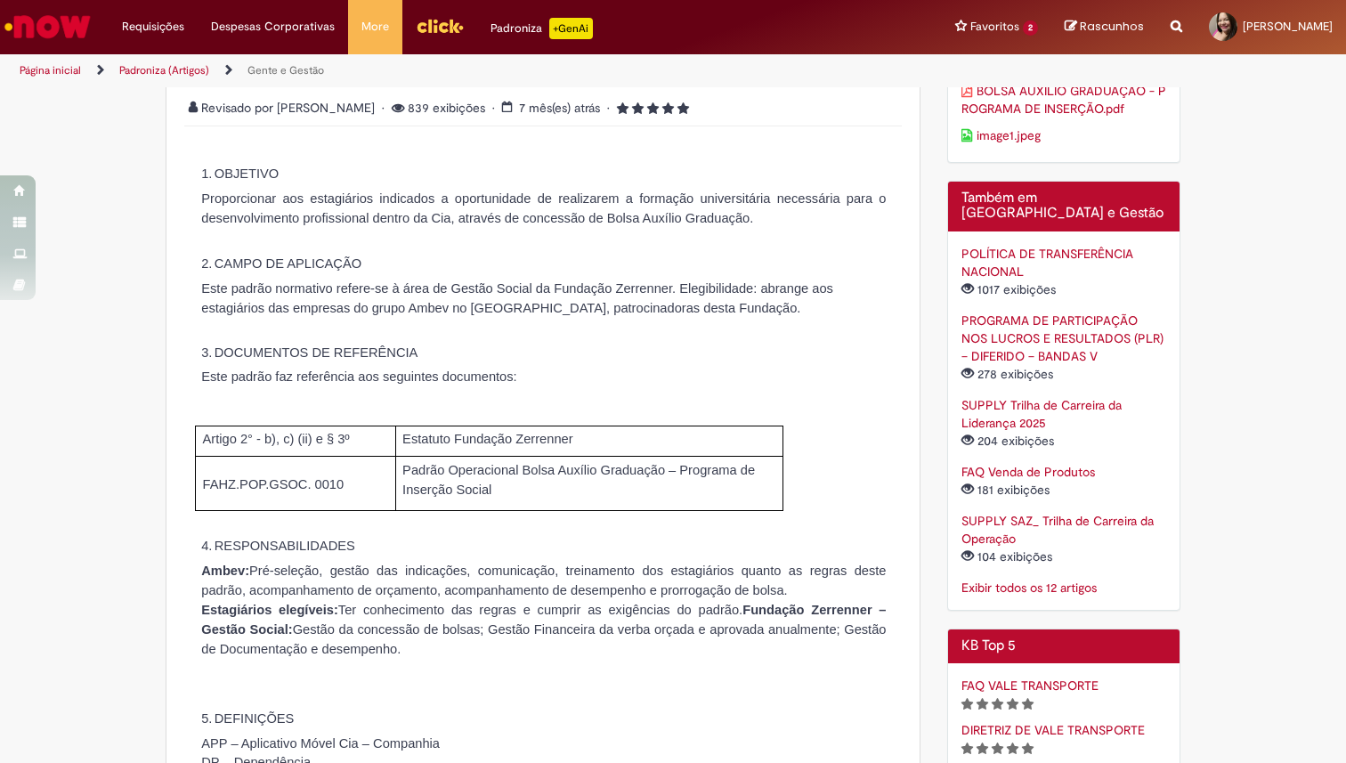
click at [245, 211] on p "Proporcionar aos estagiários indicados a oportunidade de realizarem a formação …" at bounding box center [543, 208] width 685 height 39
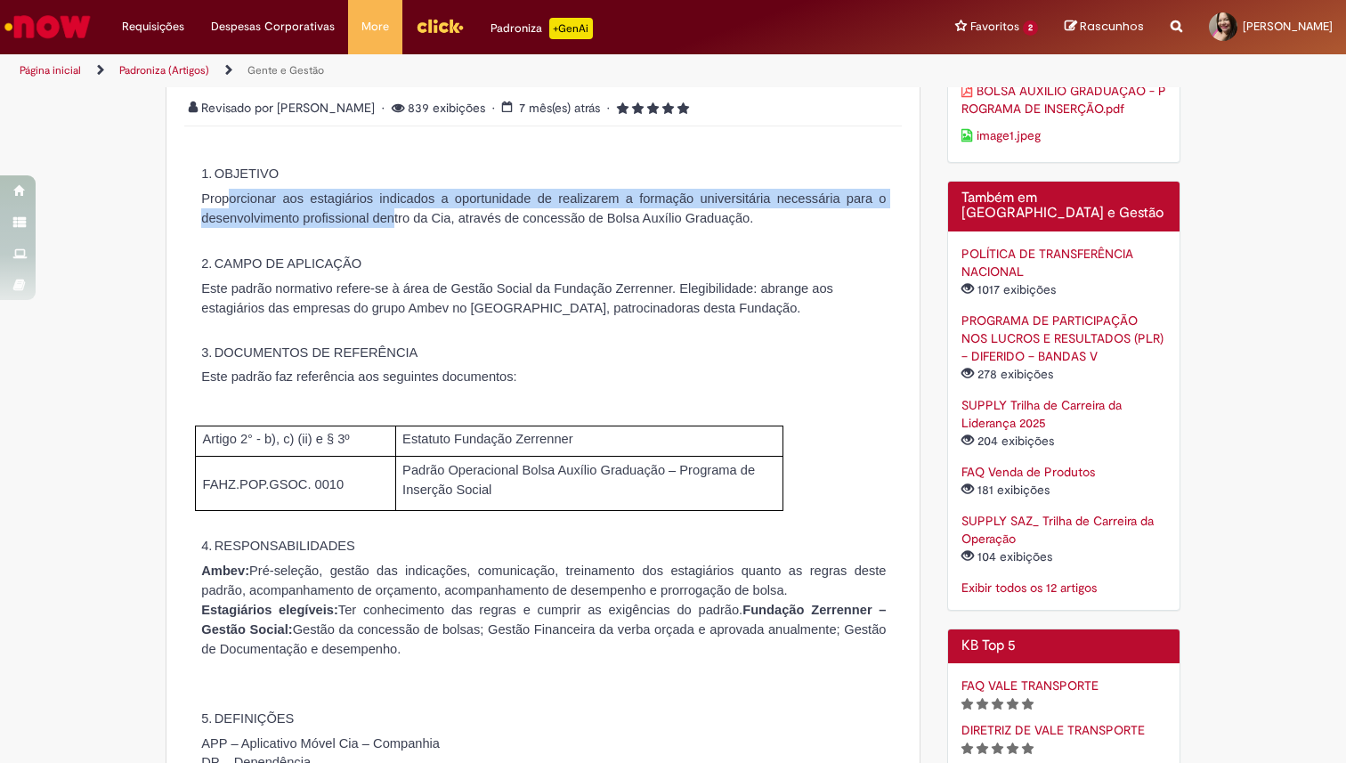
drag, startPoint x: 224, startPoint y: 195, endPoint x: 541, endPoint y: 225, distance: 318.4
click at [541, 225] on p "Proporcionar aos estagiários indicados a oportunidade de realizarem a formação …" at bounding box center [543, 208] width 685 height 39
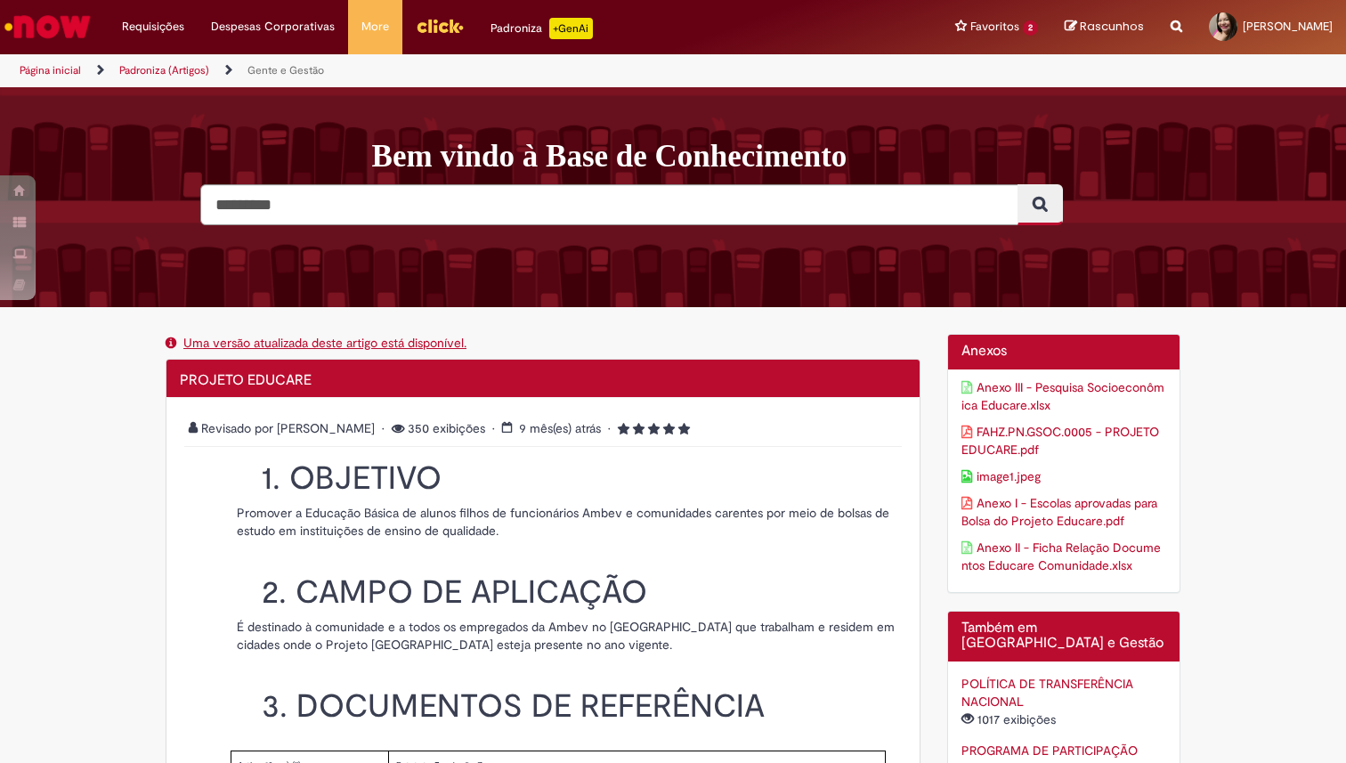
scroll to position [209, 0]
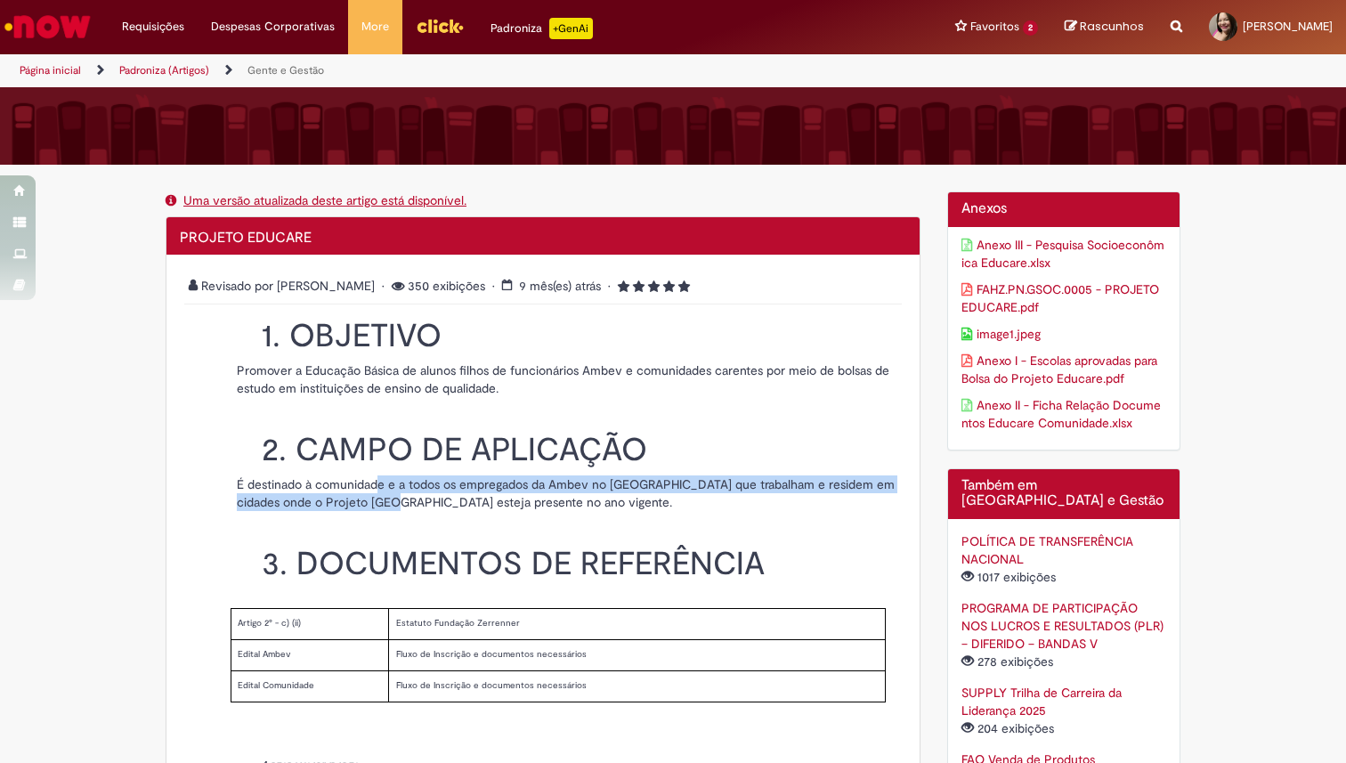
drag, startPoint x: 370, startPoint y: 481, endPoint x: 362, endPoint y: 508, distance: 27.9
click at [362, 508] on p "É destinado à comunidade e a todos os empregados da Ambev no Brasil que trabalh…" at bounding box center [567, 493] width 661 height 36
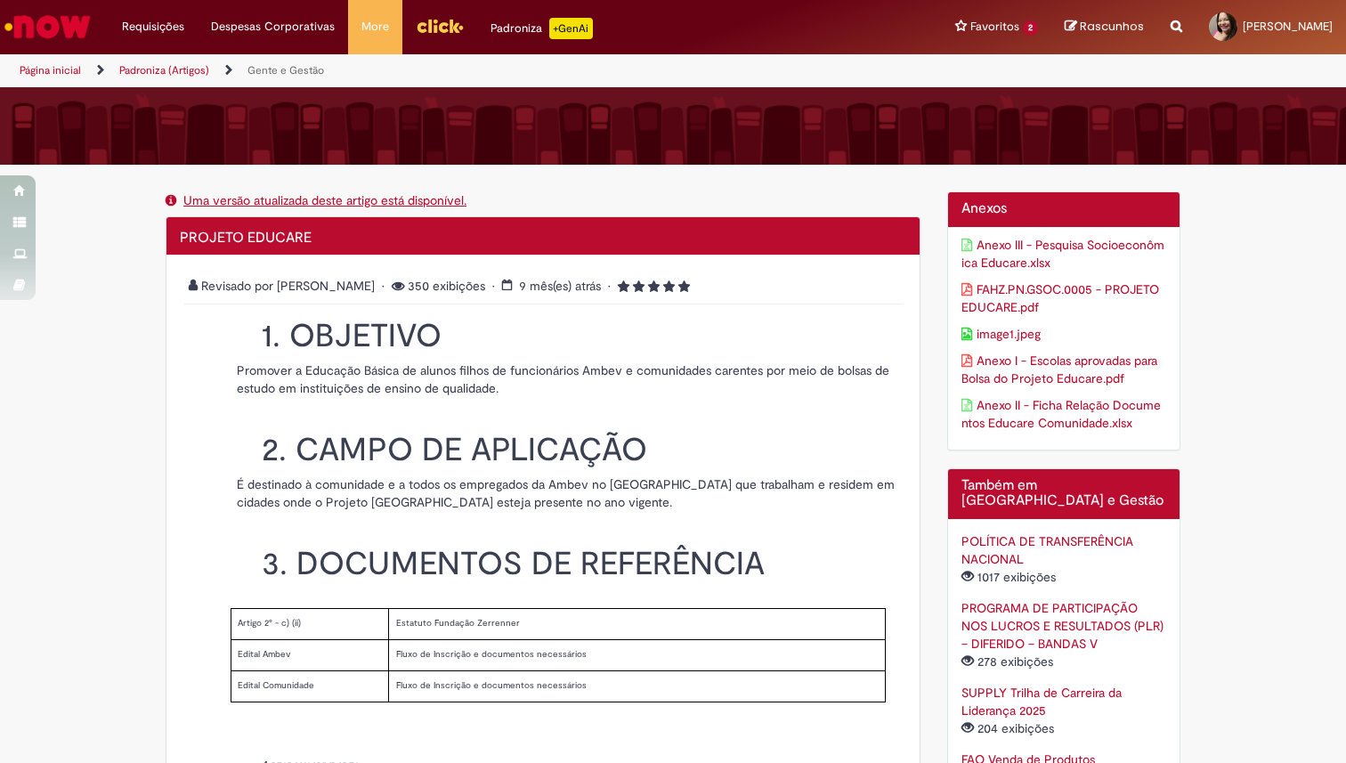
click at [264, 376] on p "Promover a Educação Básica de alunos filhos de funcionários Ambev e comunidades…" at bounding box center [567, 380] width 661 height 36
drag, startPoint x: 288, startPoint y: 370, endPoint x: 611, endPoint y: 370, distance: 323.2
click at [611, 370] on p "Promover a Educação Básica de alunos filhos de funcionários Ambev e comunidades…" at bounding box center [567, 380] width 661 height 36
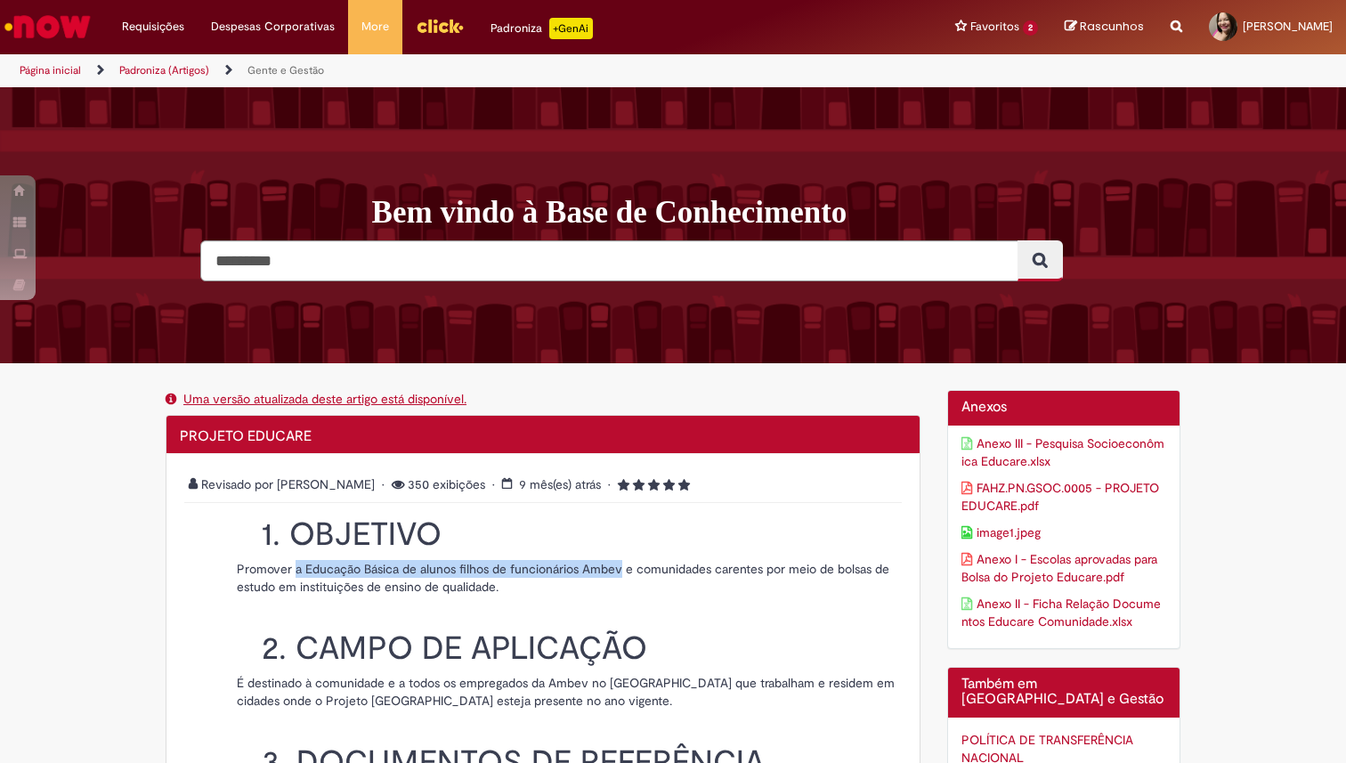
scroll to position [0, 0]
